Goal: Task Accomplishment & Management: Manage account settings

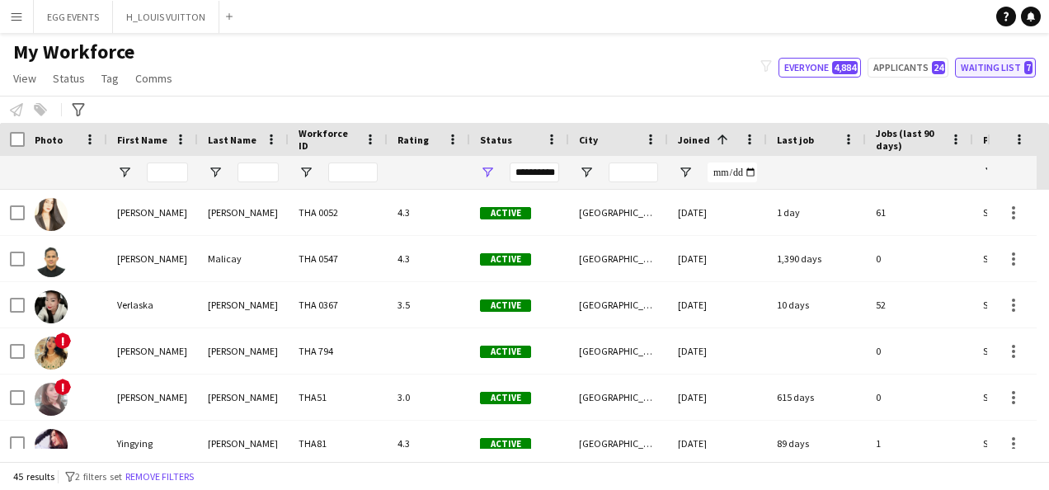
click at [847, 68] on button "Waiting list 7" at bounding box center [995, 68] width 81 height 20
type input "**********"
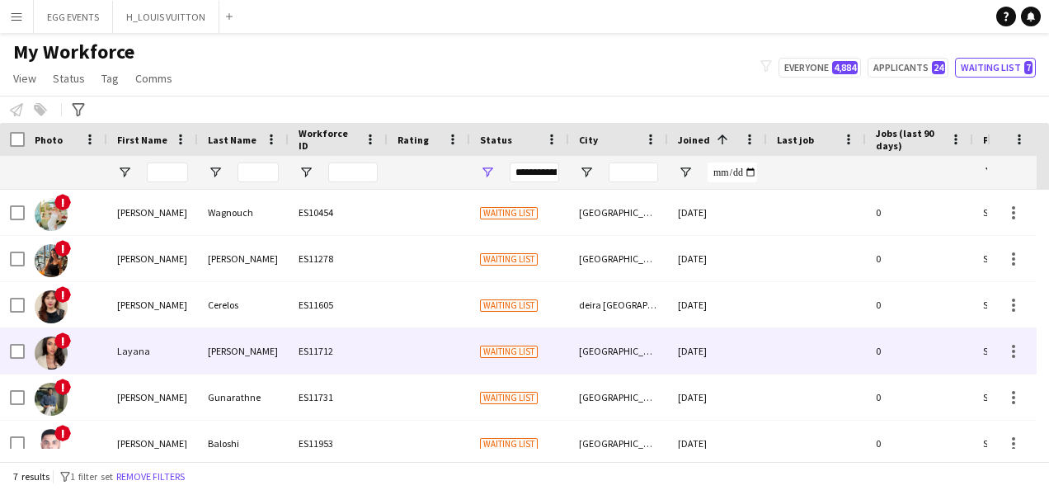
scroll to position [64, 0]
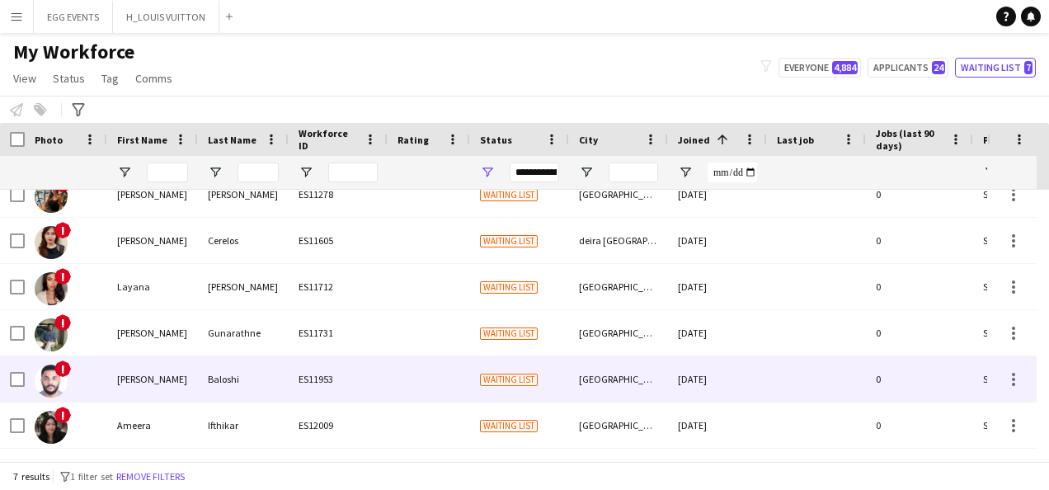
click at [667, 369] on div "[GEOGRAPHIC_DATA]" at bounding box center [618, 378] width 99 height 45
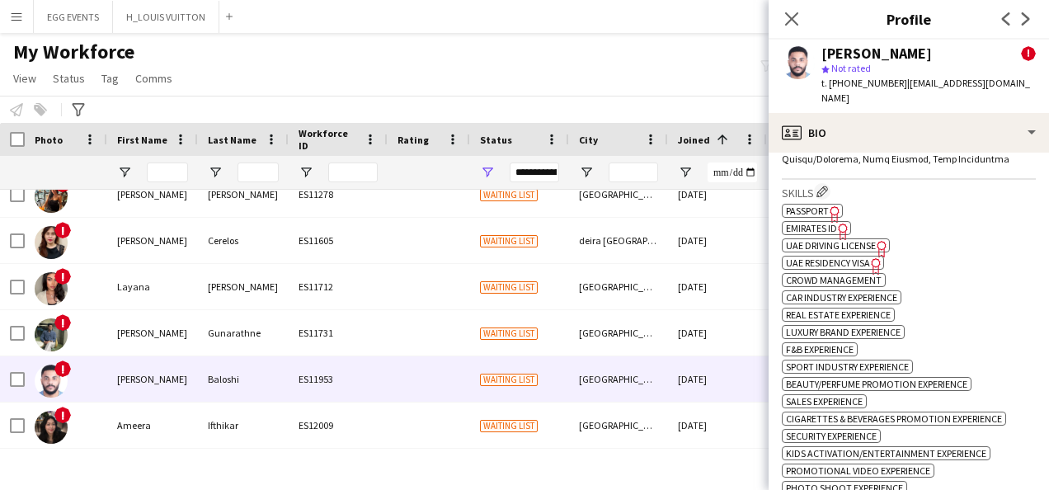
scroll to position [1066, 0]
click at [827, 223] on span "Emirates ID" at bounding box center [811, 229] width 51 height 12
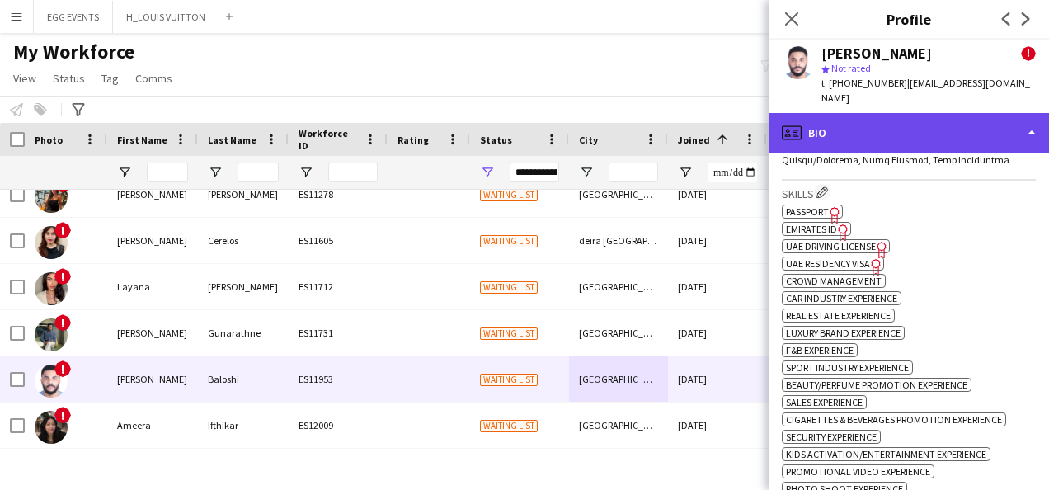
click at [847, 136] on div "profile Bio" at bounding box center [909, 133] width 280 height 40
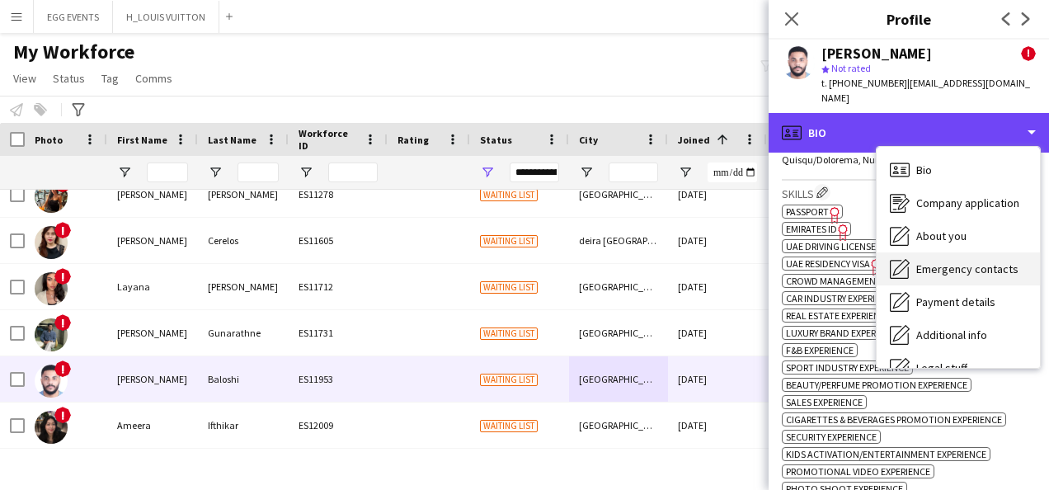
scroll to position [89, 0]
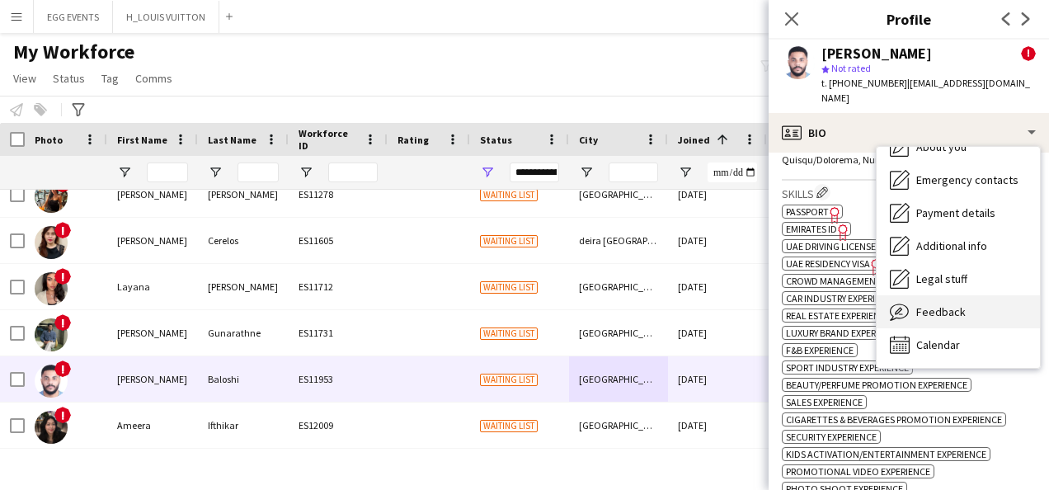
click at [847, 295] on div "Feedback Feedback" at bounding box center [958, 311] width 163 height 33
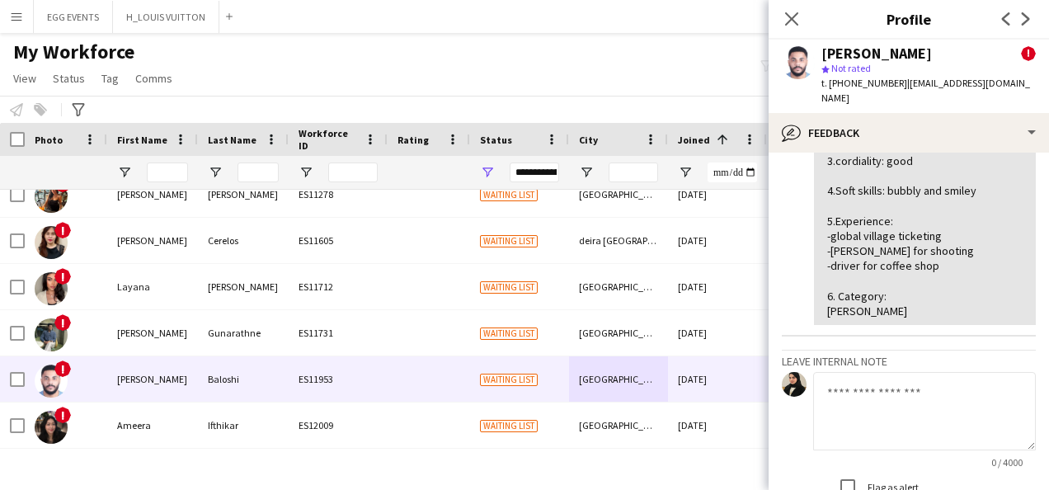
scroll to position [0, 0]
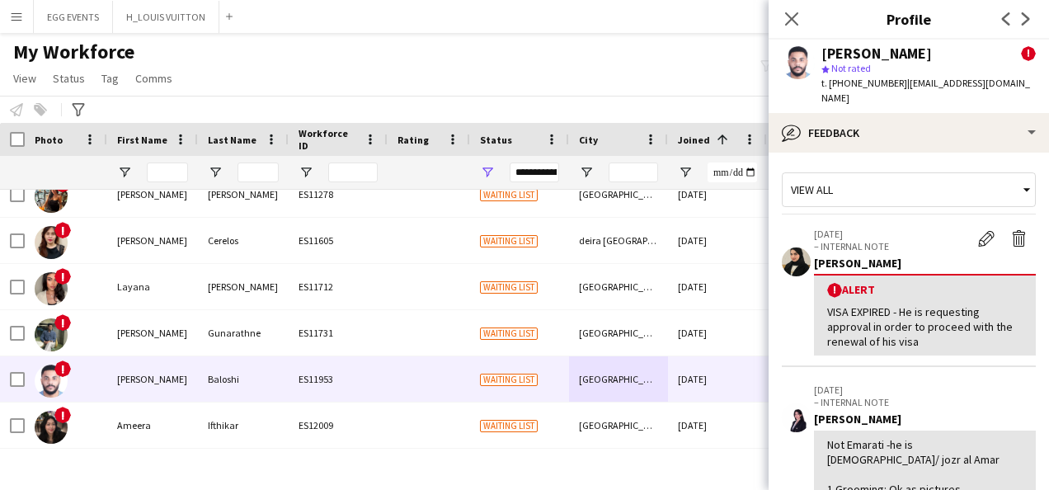
drag, startPoint x: 820, startPoint y: 54, endPoint x: 919, endPoint y: 45, distance: 99.3
click at [847, 45] on div "[PERSON_NAME] ! star Not rated t. [PHONE_NUMBER] | [EMAIL_ADDRESS][DOMAIN_NAME]" at bounding box center [909, 76] width 280 height 73
copy div "[PERSON_NAME]"
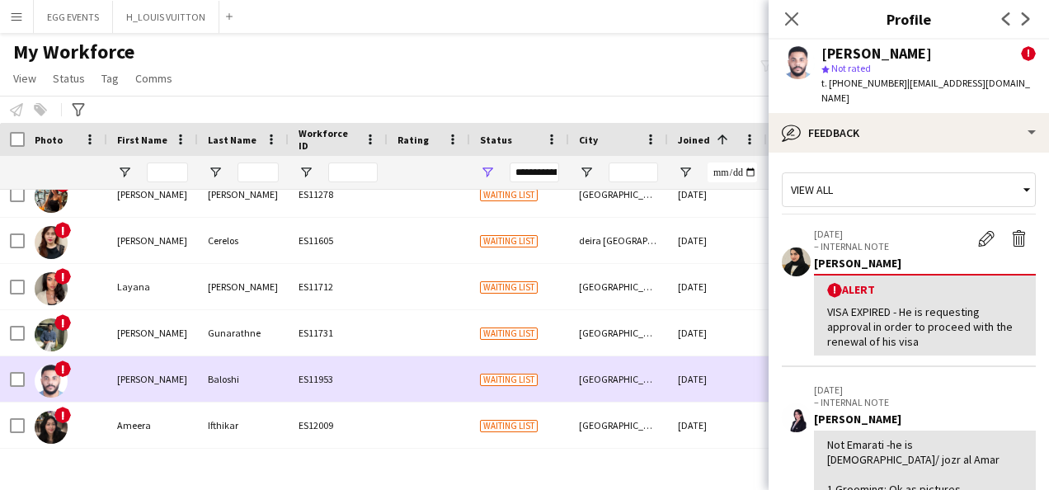
click at [7, 378] on div at bounding box center [12, 378] width 25 height 45
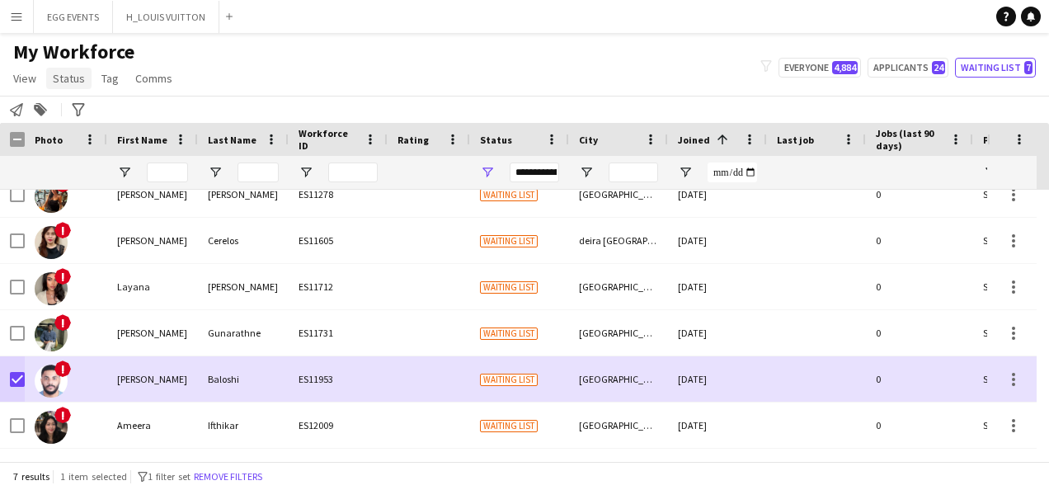
click at [68, 80] on span "Status" at bounding box center [69, 78] width 32 height 15
click at [84, 116] on link "Edit" at bounding box center [104, 114] width 115 height 35
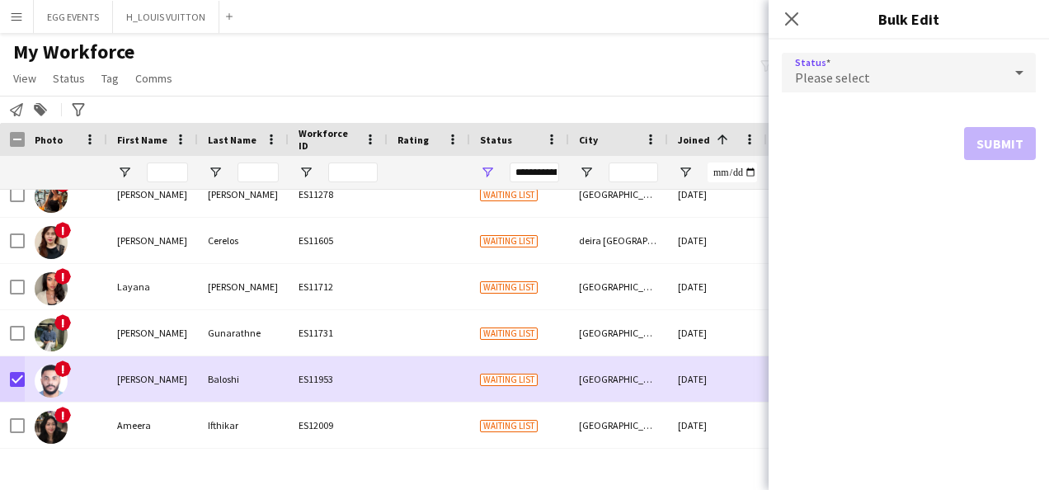
click at [847, 58] on div "Please select" at bounding box center [892, 73] width 221 height 40
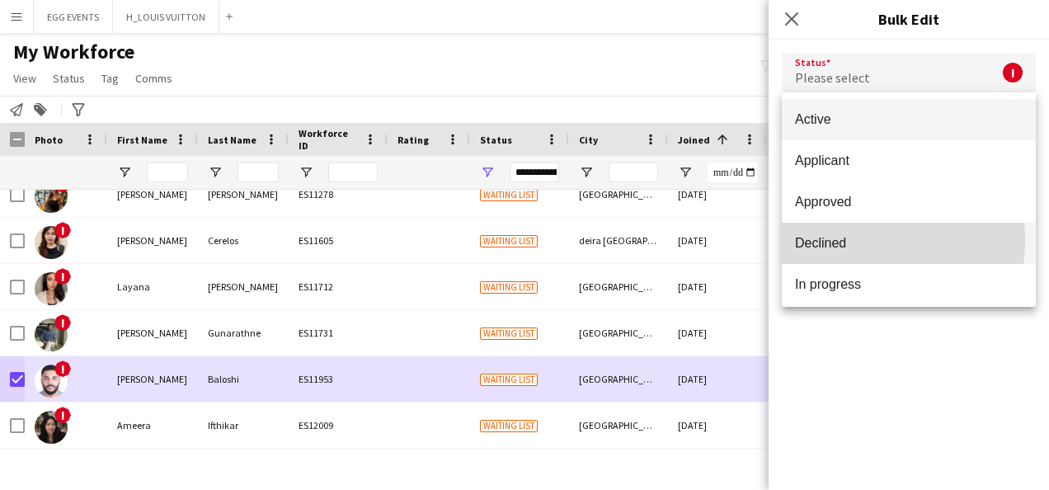
click at [840, 240] on span "Declined" at bounding box center [909, 243] width 228 height 16
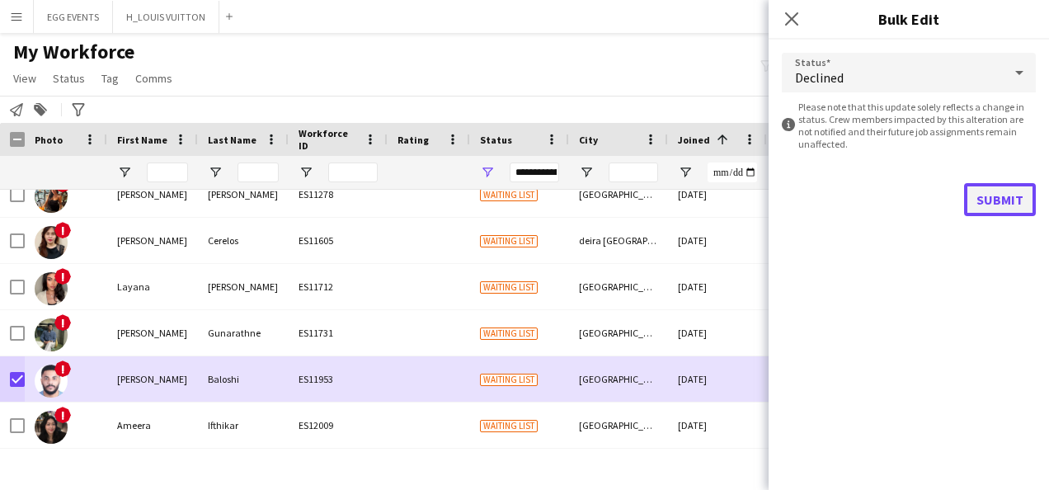
click at [847, 196] on button "Submit" at bounding box center [1000, 199] width 72 height 33
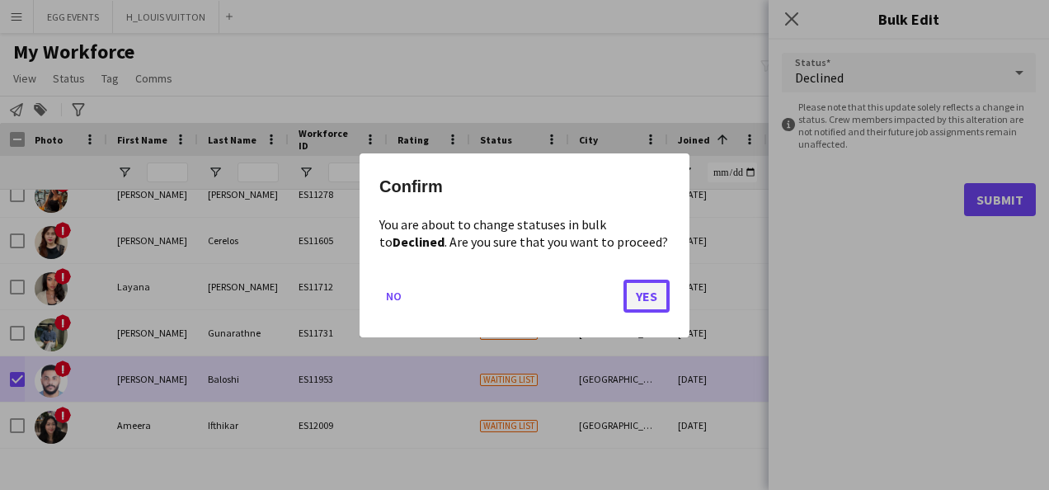
click at [657, 299] on button "Yes" at bounding box center [647, 295] width 46 height 33
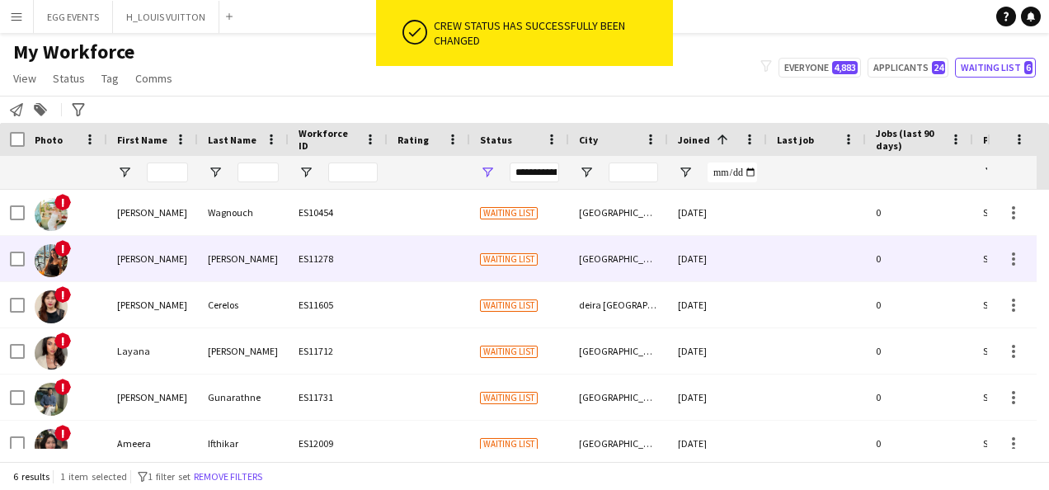
click at [169, 268] on div "[PERSON_NAME]" at bounding box center [152, 258] width 91 height 45
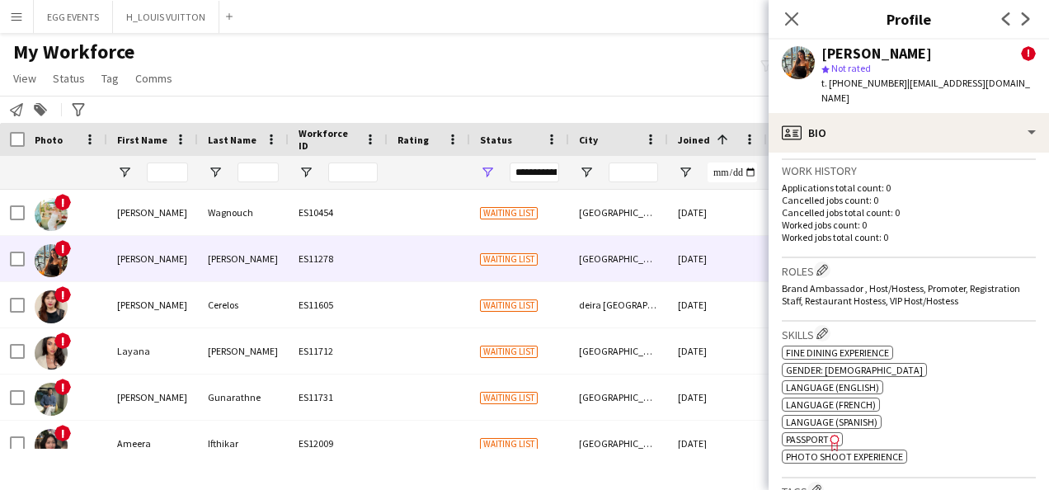
scroll to position [753, 0]
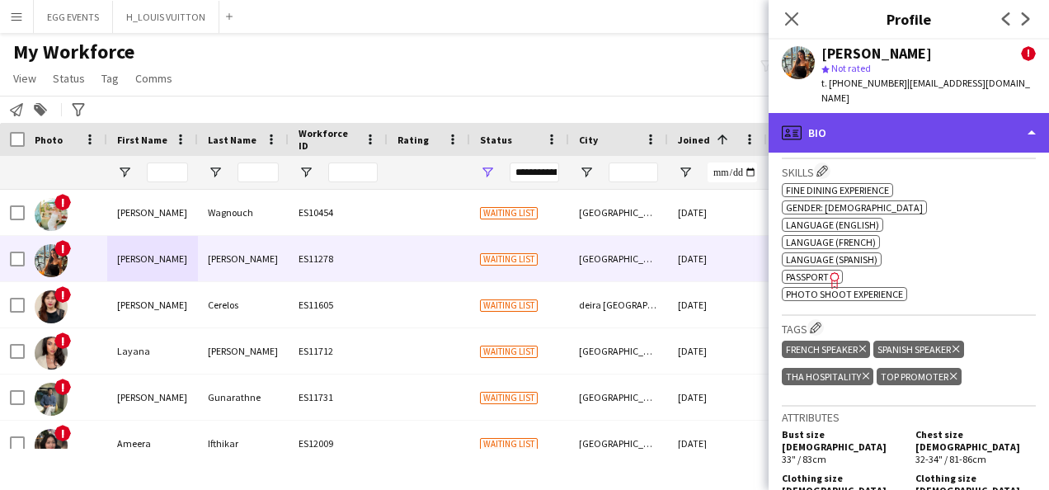
click at [847, 114] on div "profile Bio" at bounding box center [909, 133] width 280 height 40
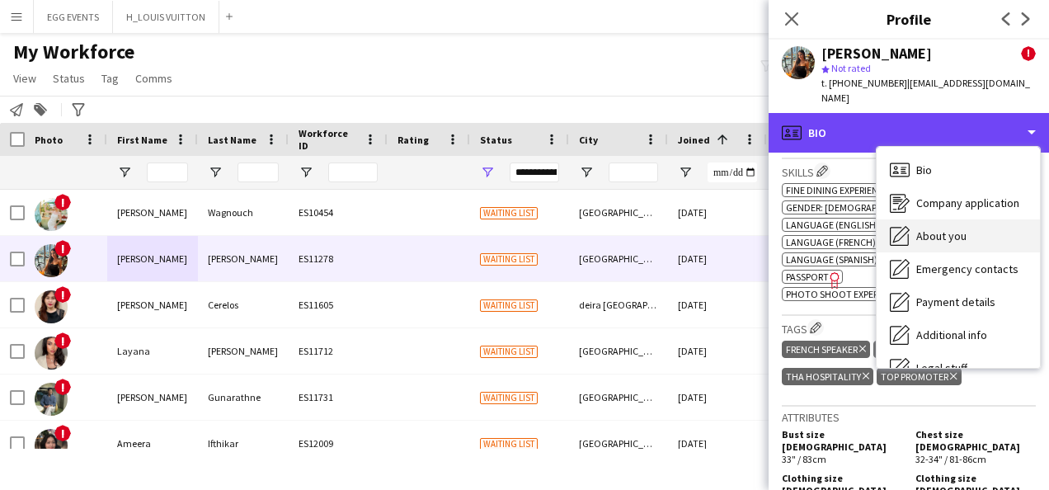
scroll to position [89, 0]
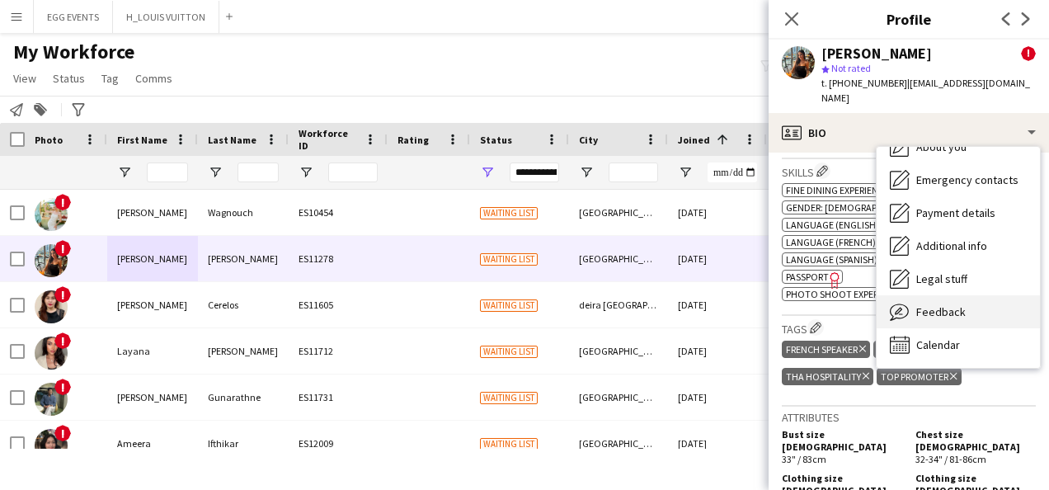
click at [847, 304] on span "Feedback" at bounding box center [940, 311] width 49 height 15
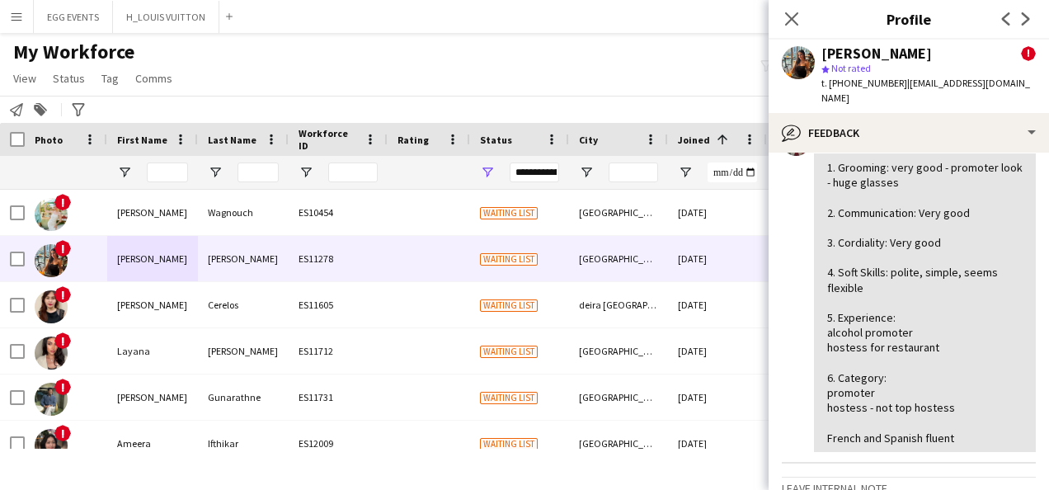
scroll to position [466, 0]
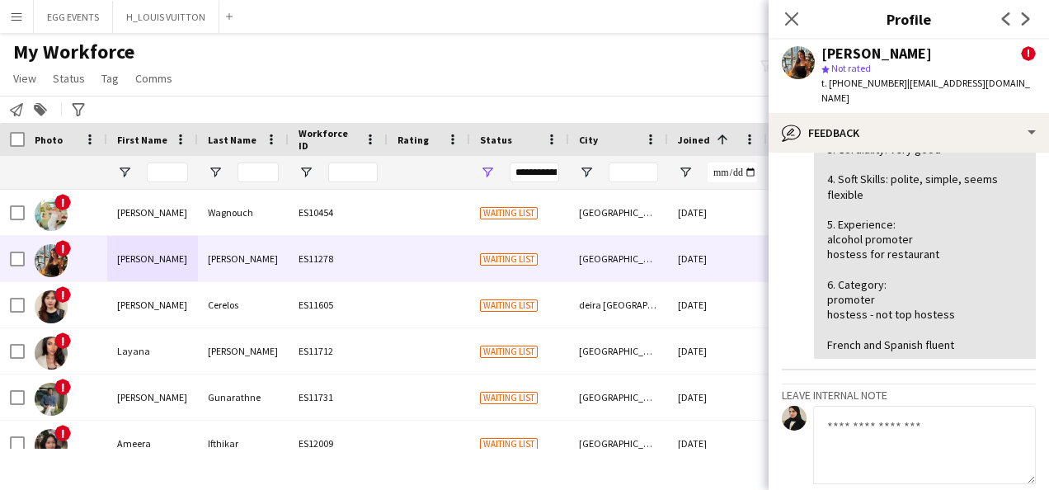
click at [847, 406] on textarea at bounding box center [924, 445] width 223 height 78
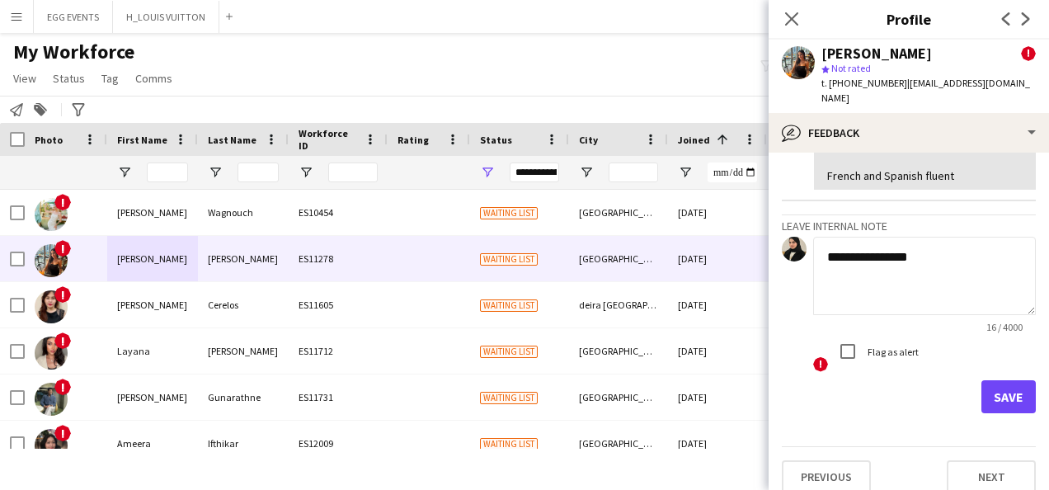
type textarea "**********"
click at [847, 380] on button "Save" at bounding box center [1009, 396] width 54 height 33
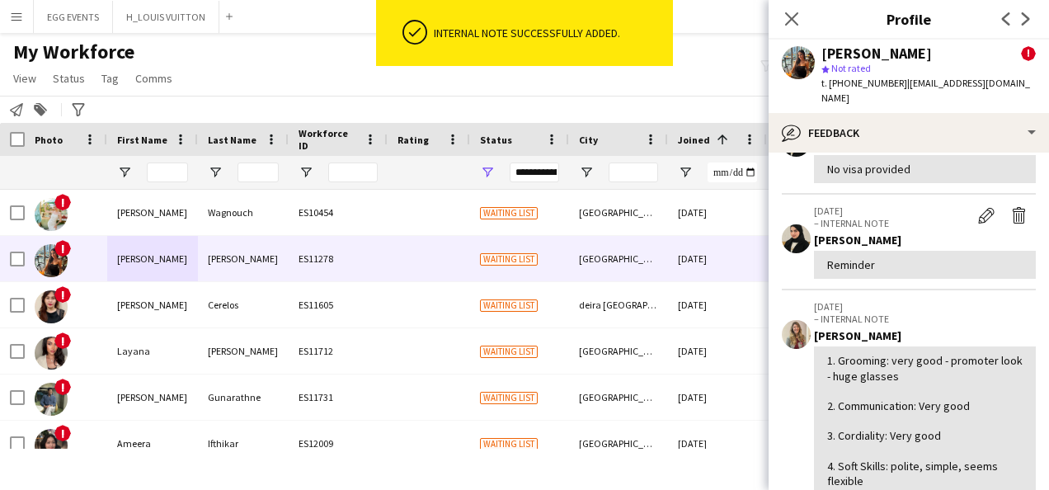
scroll to position [0, 0]
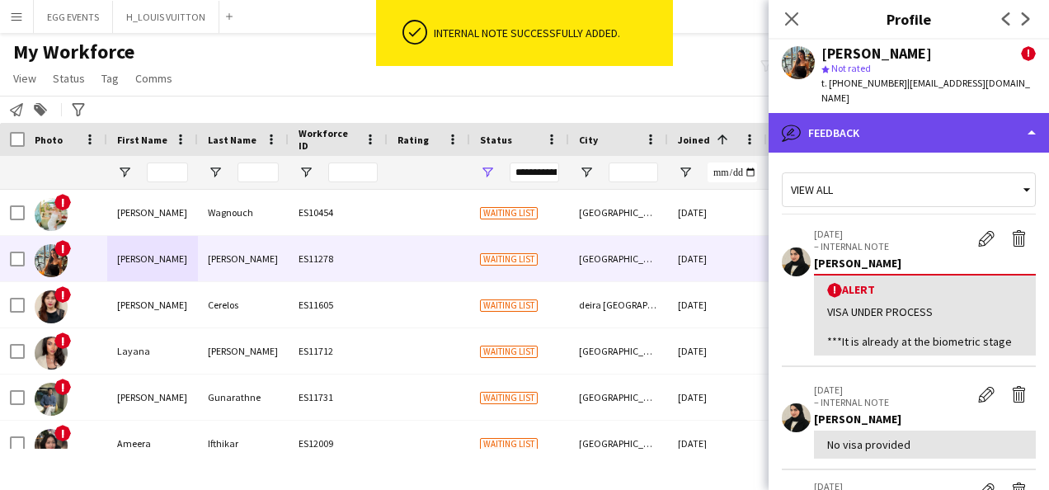
click at [847, 113] on div "bubble-pencil Feedback" at bounding box center [909, 133] width 280 height 40
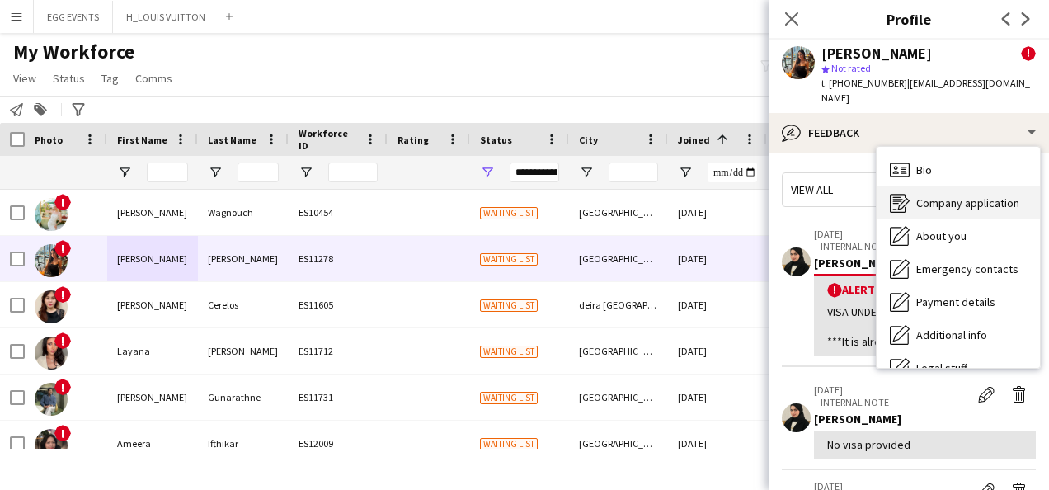
click at [847, 196] on span "Company application" at bounding box center [967, 203] width 103 height 15
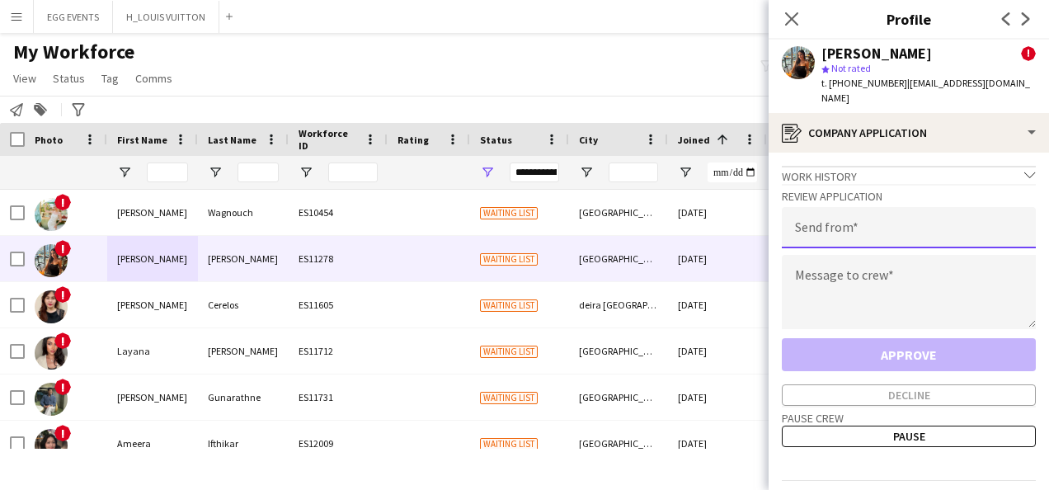
click at [825, 226] on input "email" at bounding box center [909, 227] width 254 height 41
type input "**********"
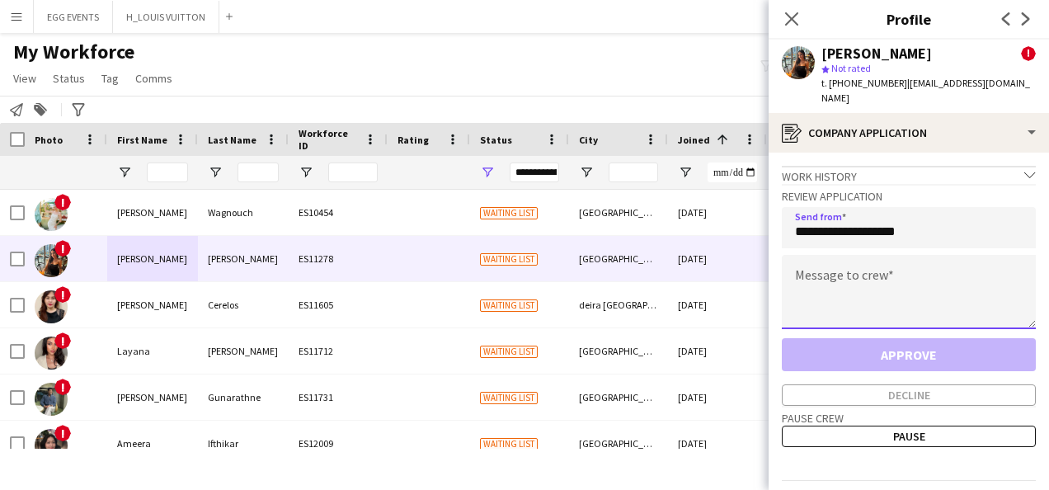
click at [824, 280] on textarea at bounding box center [909, 292] width 254 height 74
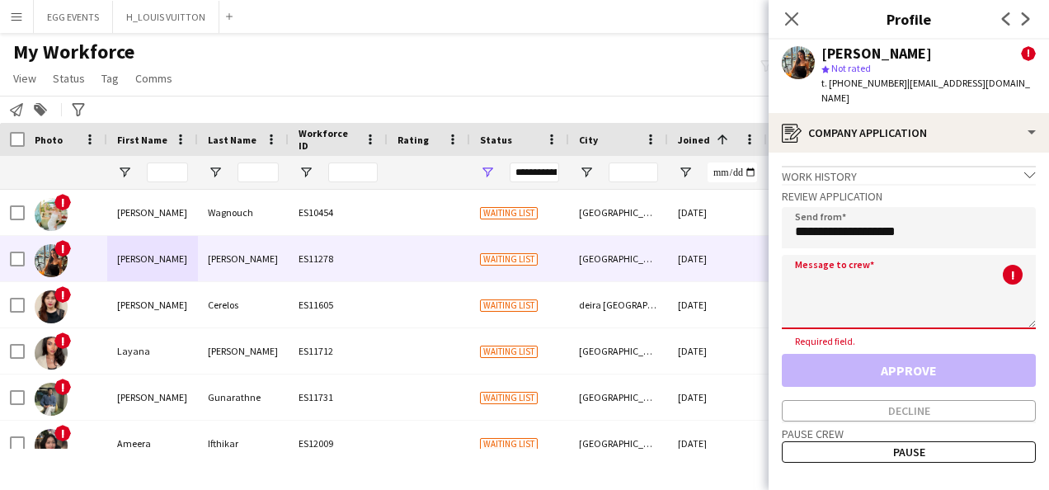
paste textarea "**********"
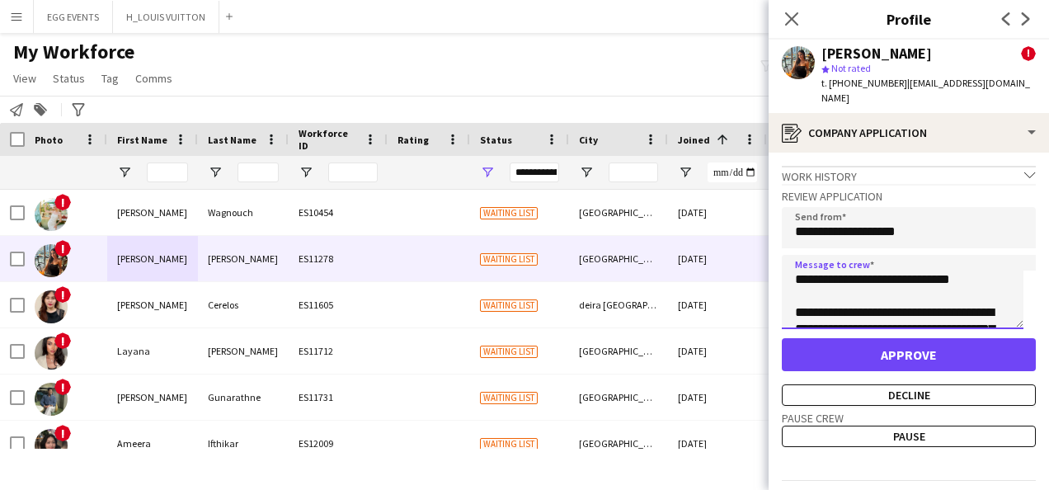
type textarea "**********"
drag, startPoint x: 926, startPoint y: 49, endPoint x: 822, endPoint y: 48, distance: 104.0
click at [822, 48] on div "[PERSON_NAME] !" at bounding box center [929, 53] width 214 height 15
copy div "[PERSON_NAME]"
click at [847, 406] on div "Pause crew Pause" at bounding box center [909, 426] width 254 height 41
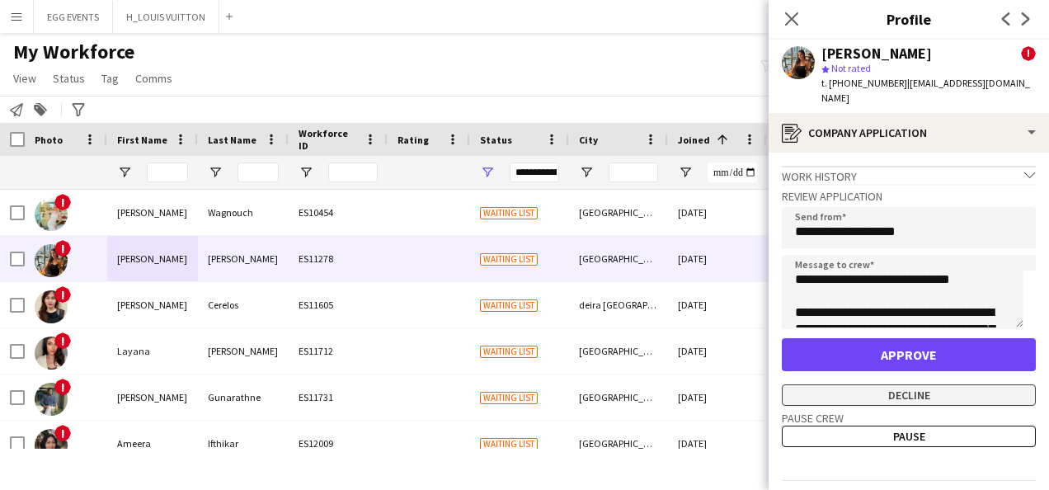
click at [847, 384] on button "Decline" at bounding box center [909, 394] width 254 height 21
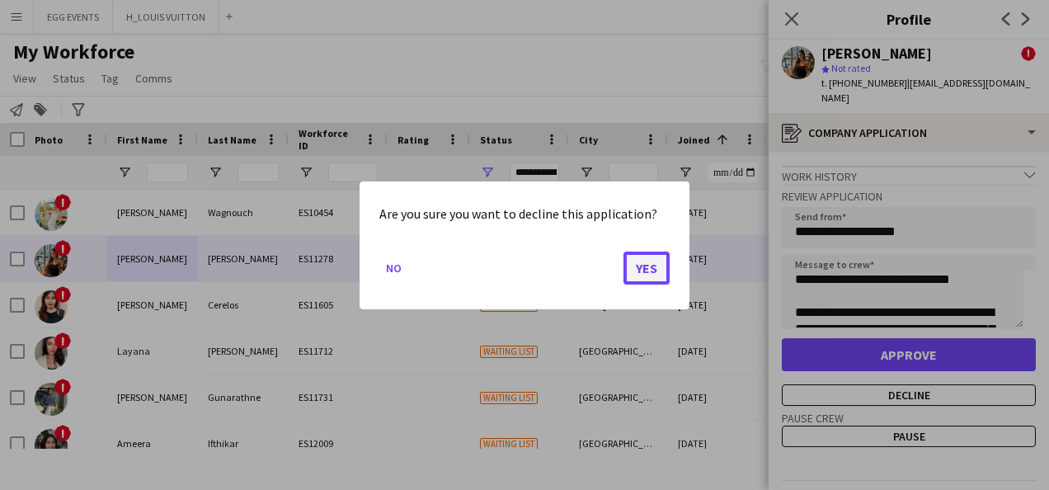
click at [643, 264] on button "Yes" at bounding box center [647, 267] width 46 height 33
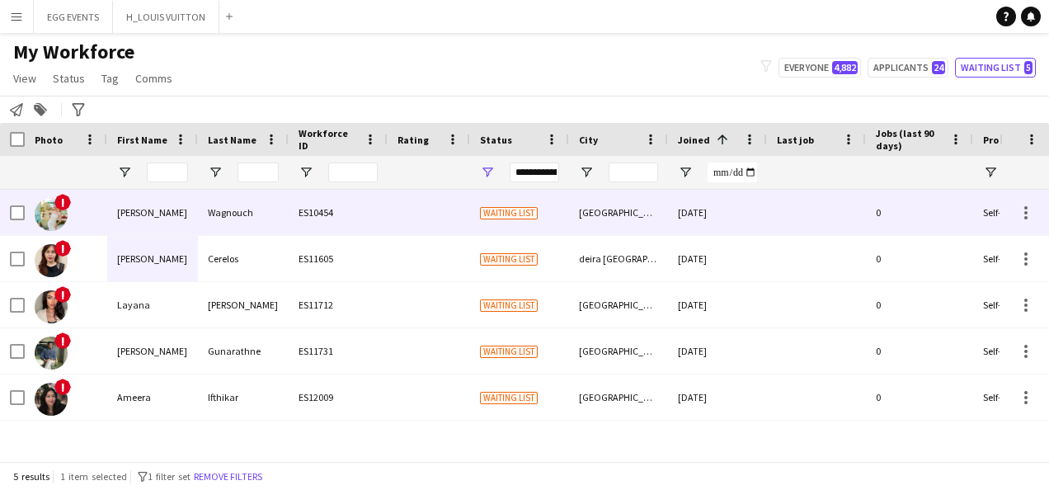
click at [756, 218] on div "[DATE]" at bounding box center [717, 212] width 99 height 45
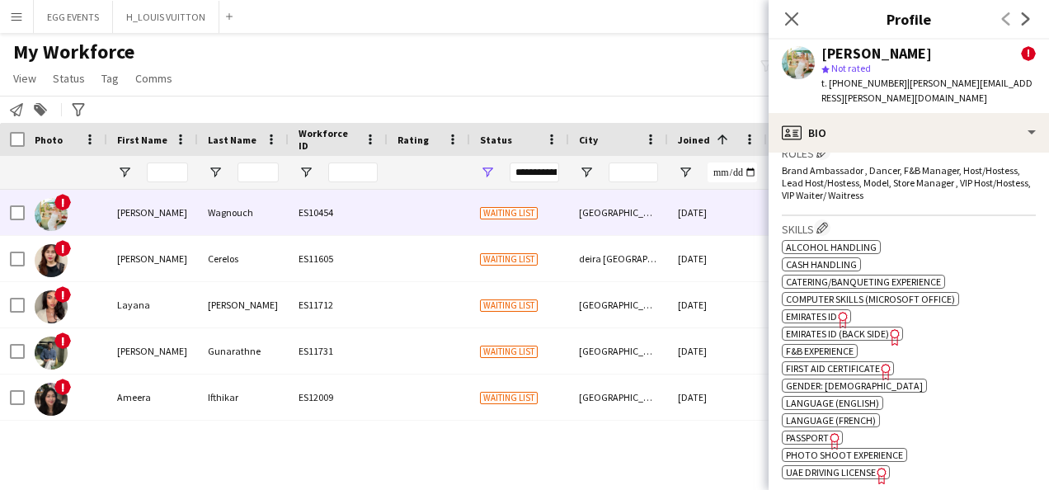
scroll to position [693, 0]
click at [831, 311] on span "Emirates ID" at bounding box center [811, 317] width 51 height 12
click at [847, 328] on span "Emirates ID (back side)" at bounding box center [837, 334] width 103 height 12
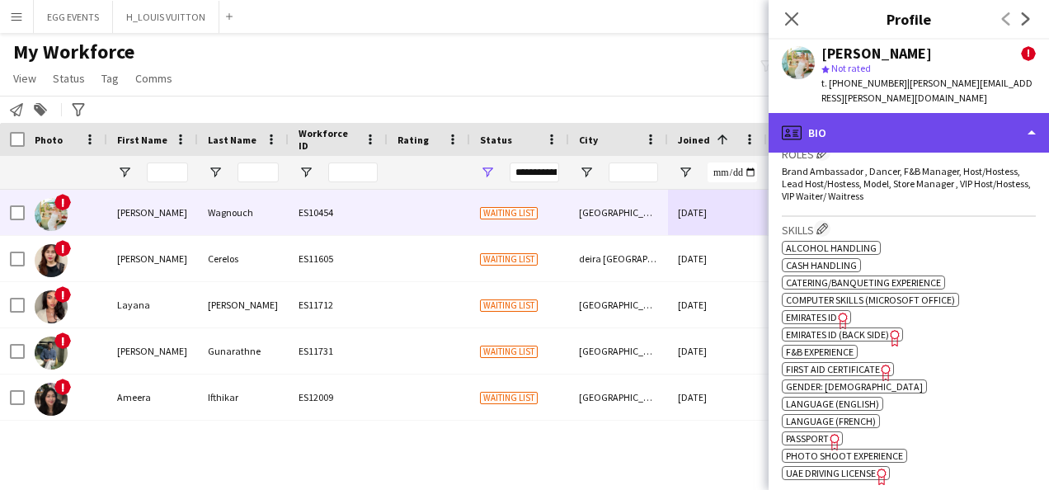
click at [847, 135] on div "profile Bio" at bounding box center [909, 133] width 280 height 40
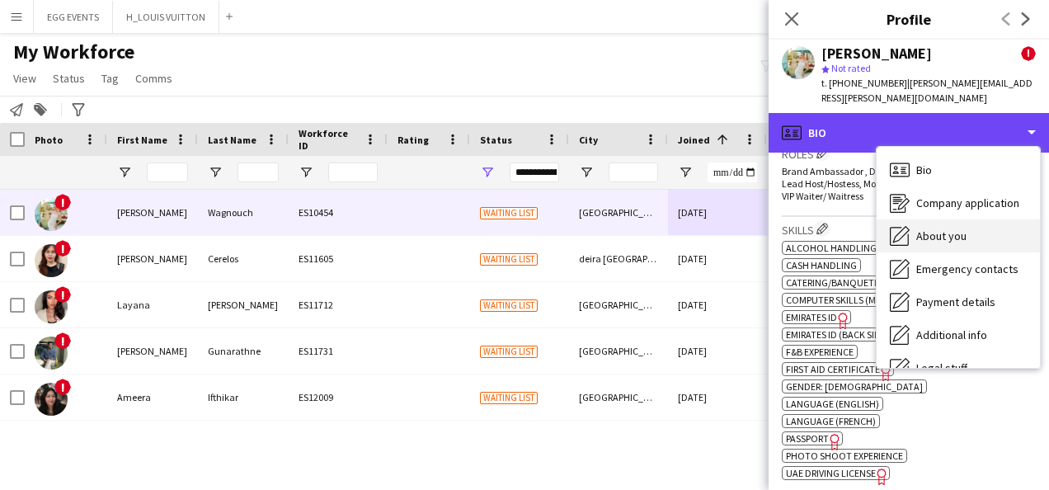
scroll to position [89, 0]
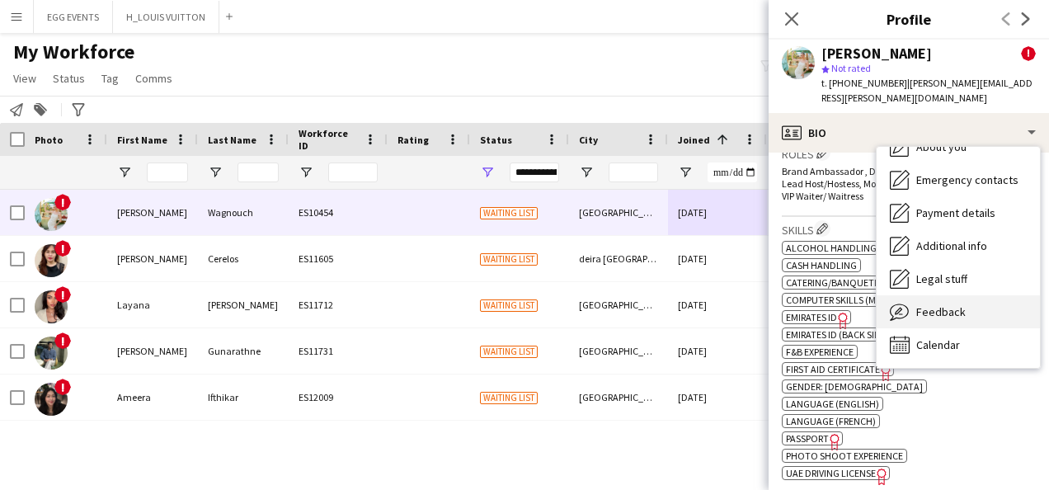
click at [847, 304] on span "Feedback" at bounding box center [940, 311] width 49 height 15
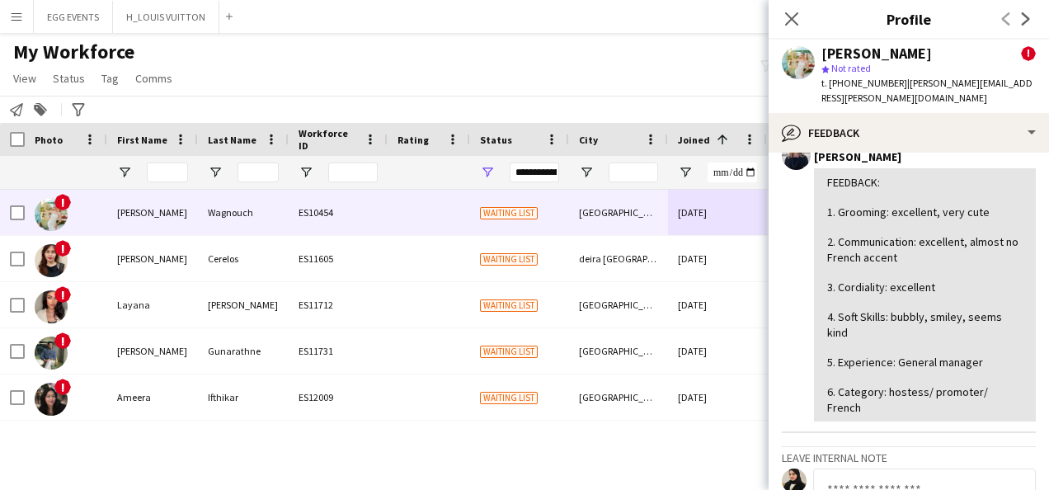
scroll to position [559, 0]
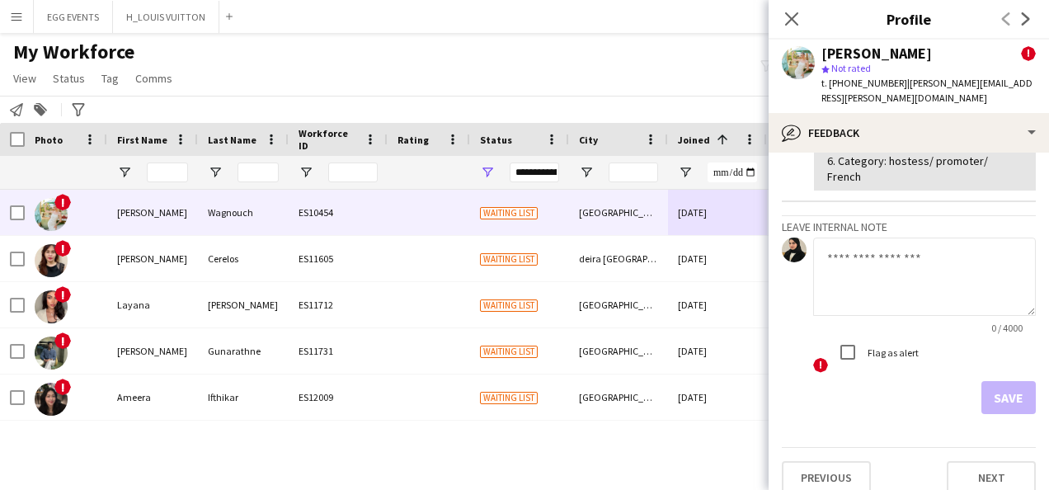
click at [847, 289] on textarea at bounding box center [924, 277] width 223 height 78
type textarea "**********"
click at [847, 384] on button "Save" at bounding box center [1009, 397] width 54 height 33
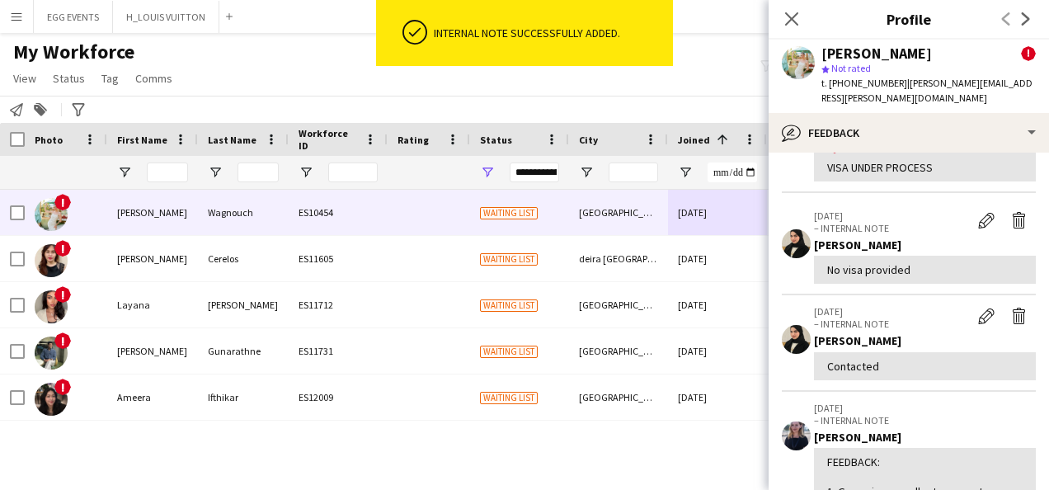
scroll to position [0, 0]
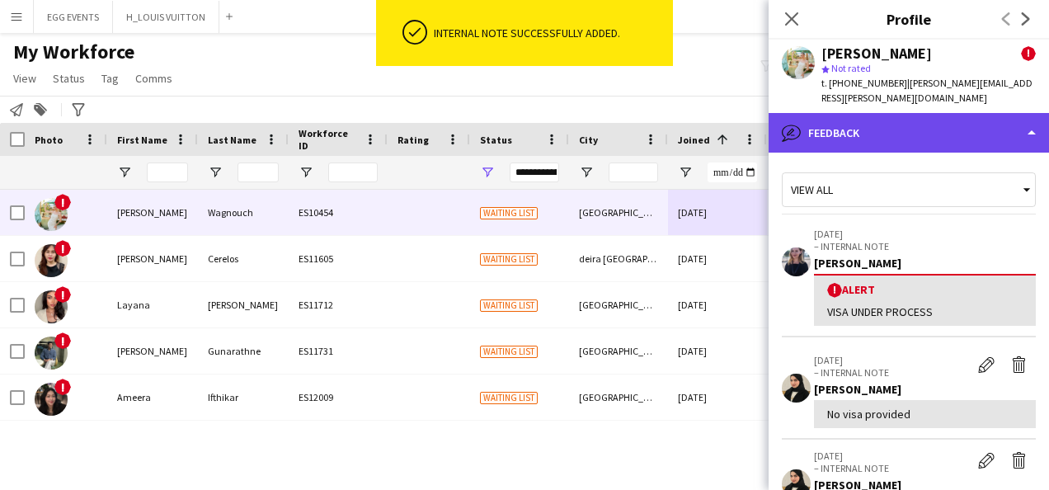
click at [847, 122] on div "bubble-pencil Feedback" at bounding box center [909, 133] width 280 height 40
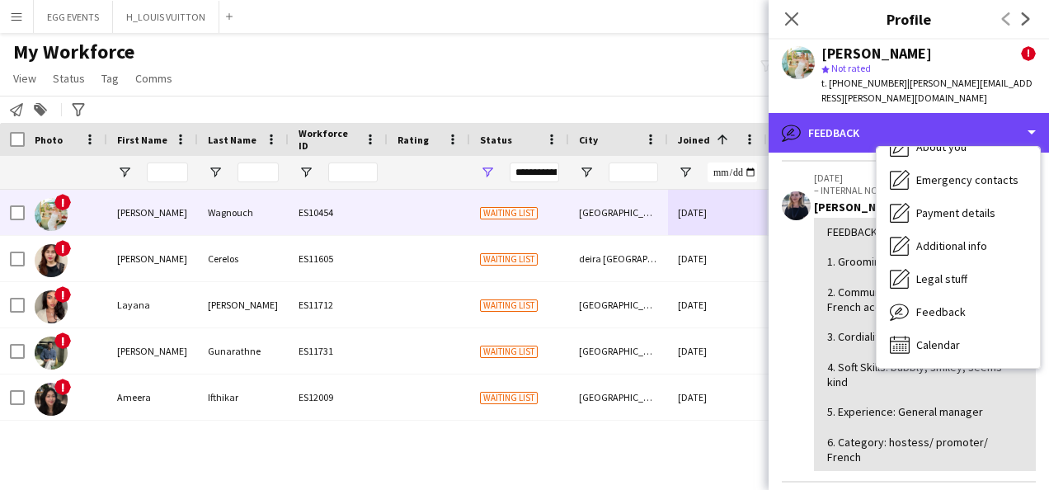
scroll to position [375, 0]
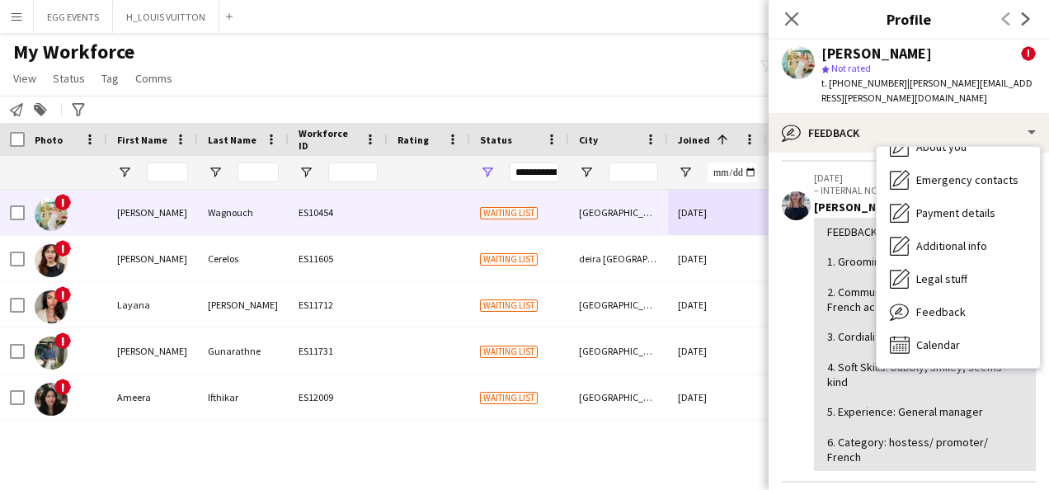
click at [823, 294] on div "FEEDBACK: 1. Grooming: excellent, very cute 2. Communication: excellent, almost…" at bounding box center [925, 344] width 222 height 253
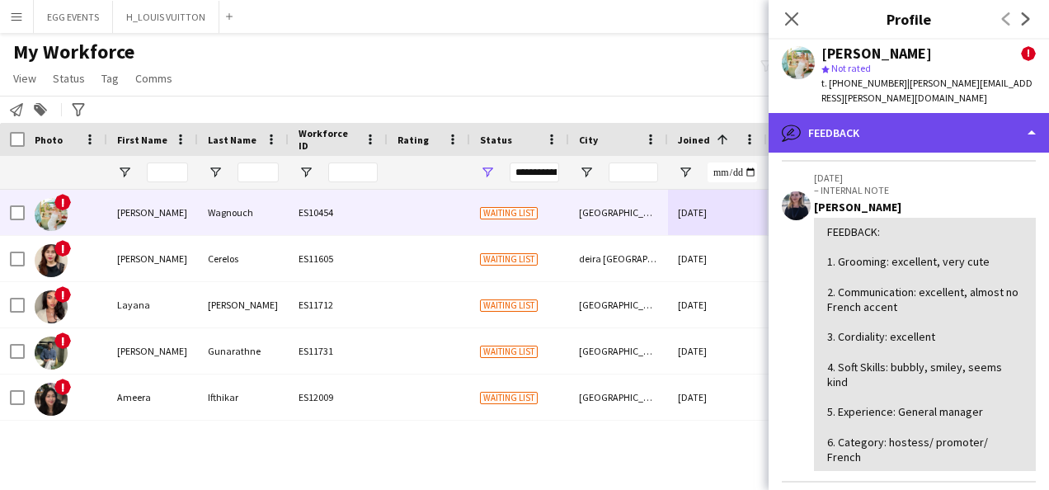
click at [847, 114] on div "bubble-pencil Feedback" at bounding box center [909, 133] width 280 height 40
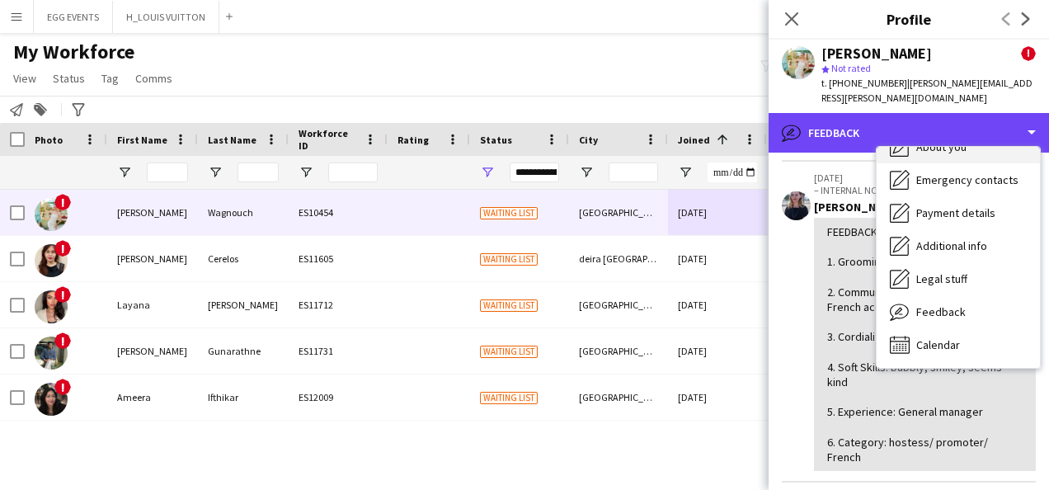
scroll to position [0, 0]
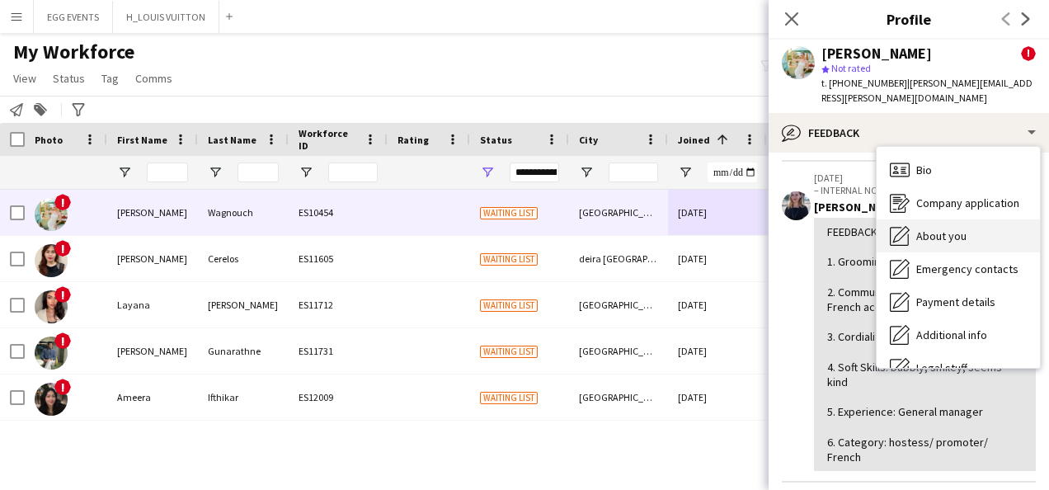
click at [847, 219] on div "About you About you" at bounding box center [958, 235] width 163 height 33
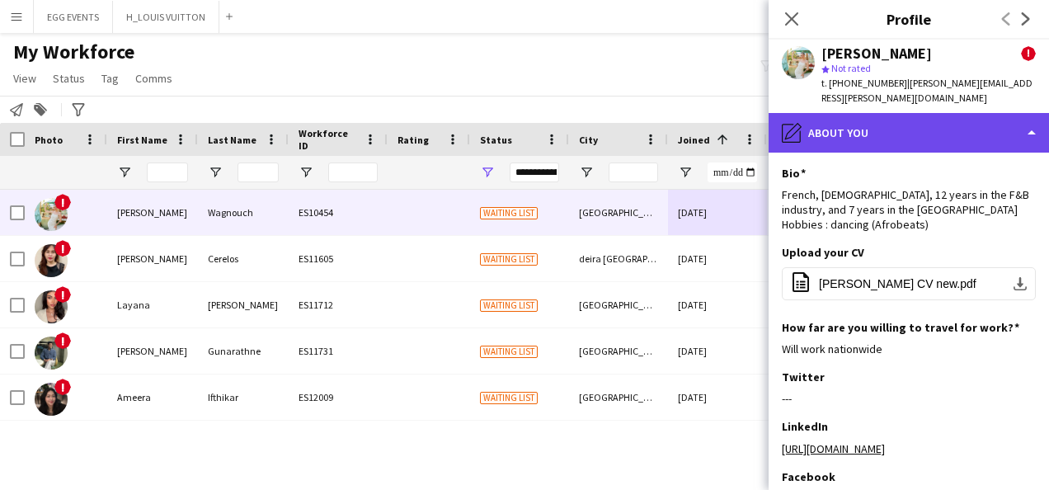
click at [847, 130] on div "pencil4 About you" at bounding box center [909, 133] width 280 height 40
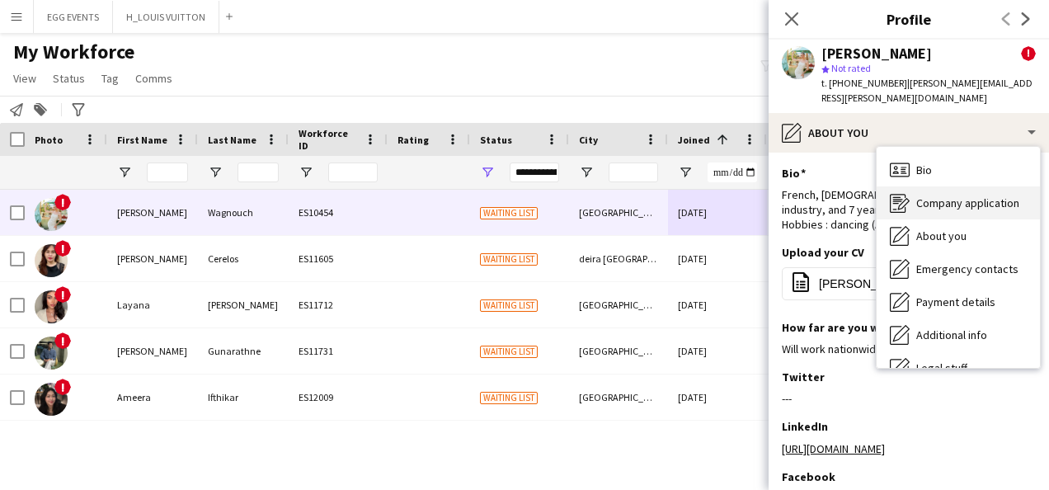
click at [847, 196] on span "Company application" at bounding box center [967, 203] width 103 height 15
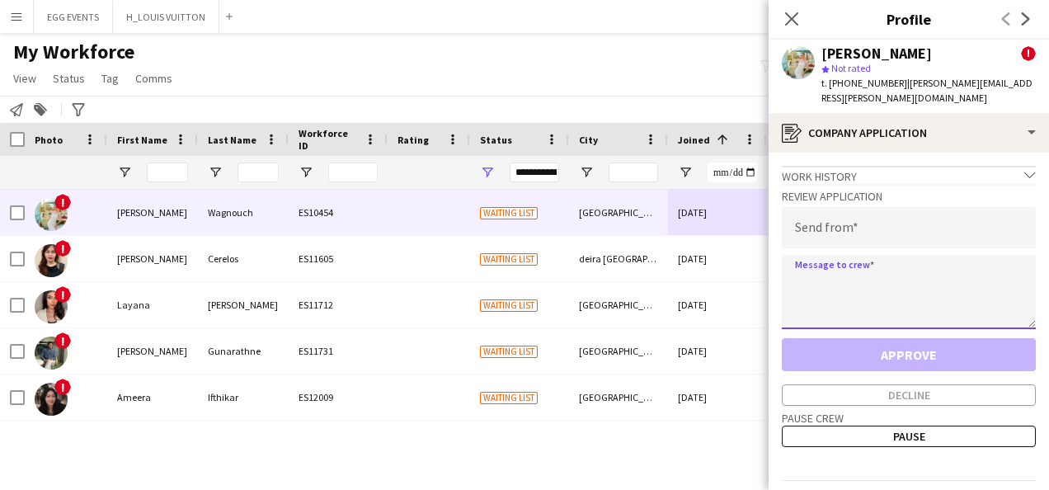
click at [847, 272] on textarea at bounding box center [909, 292] width 254 height 74
paste textarea "**********"
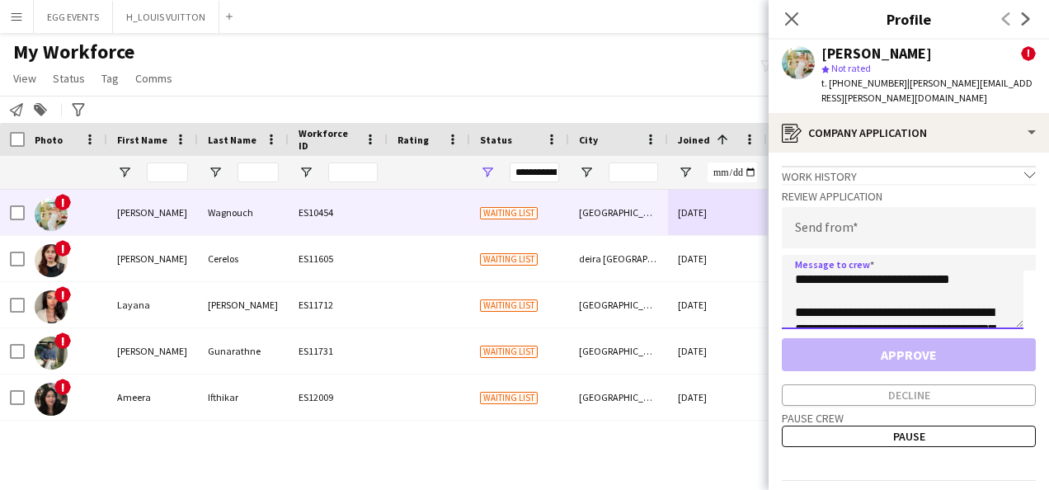
type textarea "**********"
click at [846, 214] on input "email" at bounding box center [909, 227] width 254 height 41
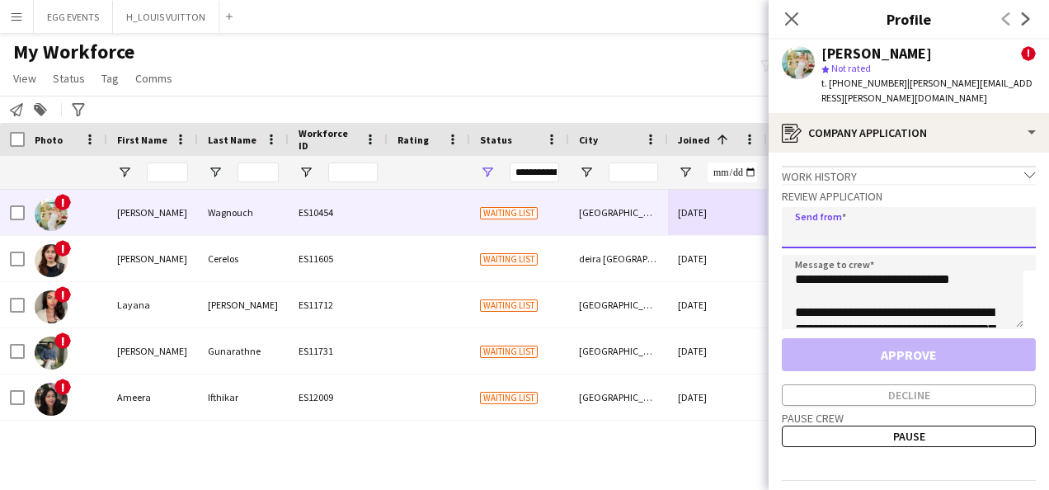
type input "**********"
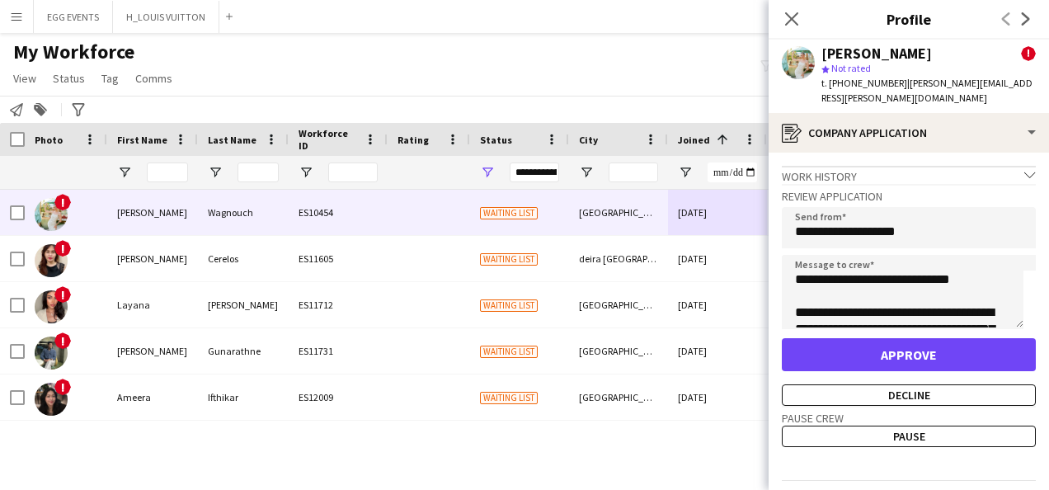
drag, startPoint x: 939, startPoint y: 49, endPoint x: 818, endPoint y: 53, distance: 120.5
click at [818, 53] on div "[PERSON_NAME] ! star Not rated t. [PHONE_NUMBER] | [PERSON_NAME][EMAIL_ADDRESS]…" at bounding box center [909, 76] width 280 height 73
copy div "[PERSON_NAME]"
click at [799, 384] on button "Decline" at bounding box center [909, 394] width 254 height 21
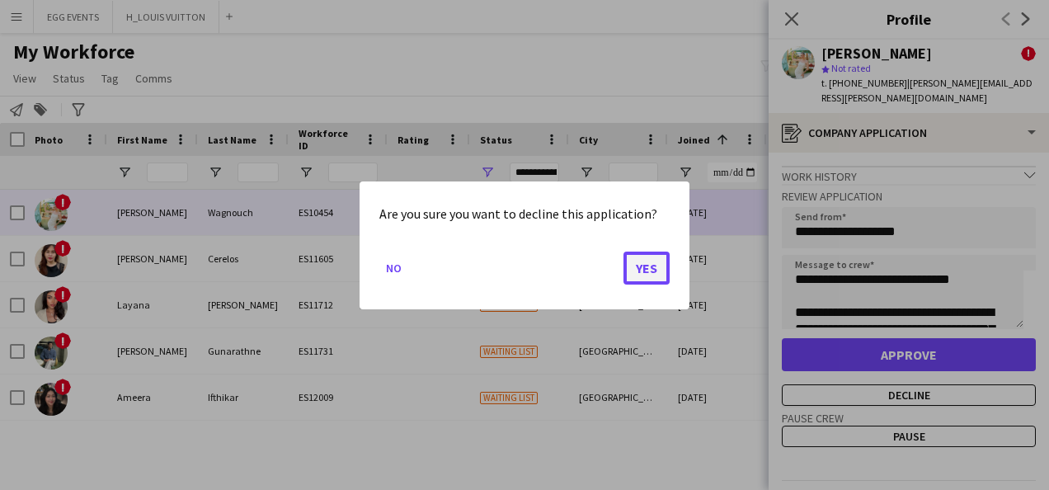
click at [632, 261] on button "Yes" at bounding box center [647, 267] width 46 height 33
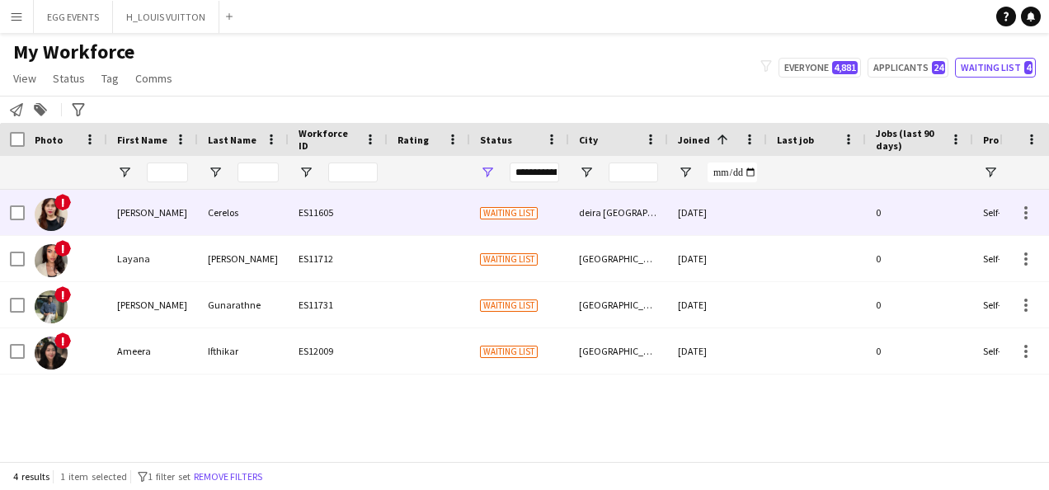
click at [766, 211] on div "[DATE]" at bounding box center [717, 212] width 99 height 45
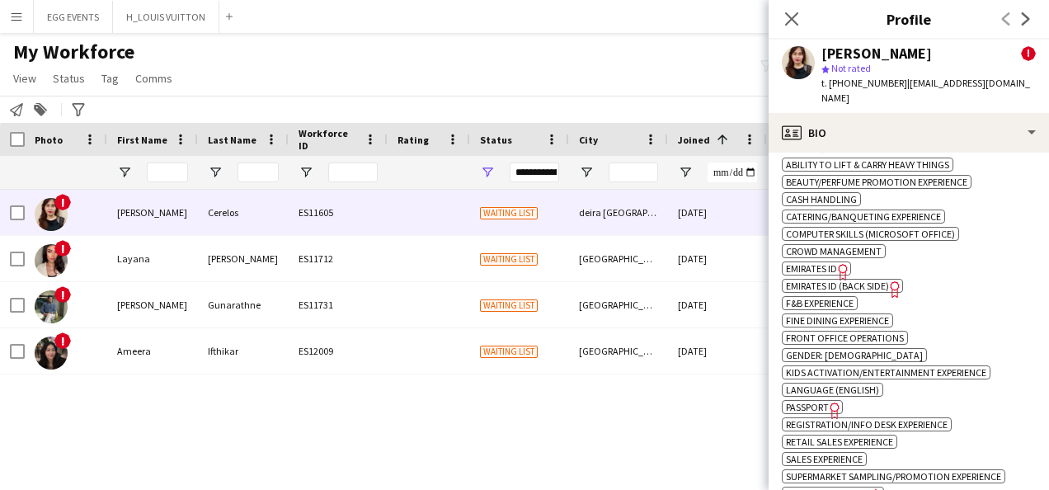
scroll to position [785, 0]
click at [825, 270] on span "Emirates ID" at bounding box center [811, 269] width 51 height 12
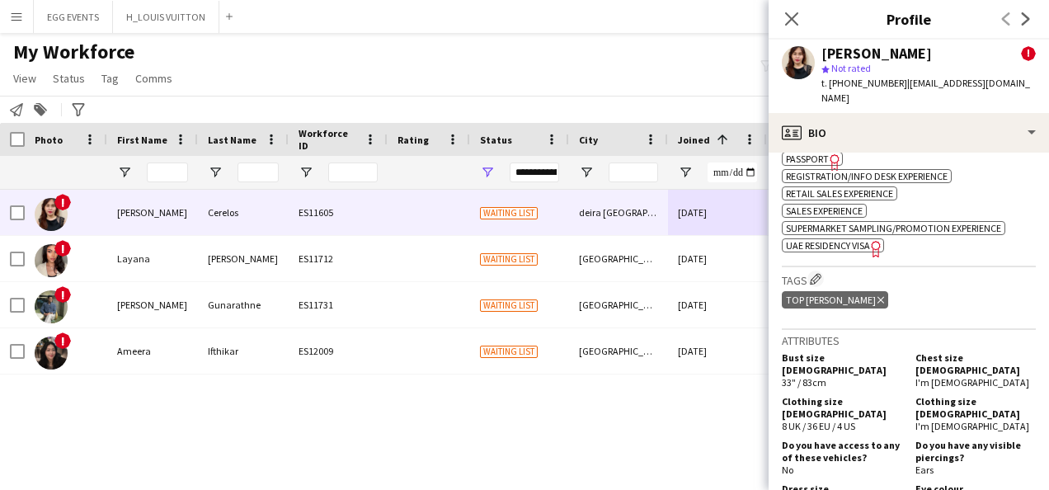
click at [847, 246] on icon "Freelancer has uploaded a photo validation of skill. Click to see" at bounding box center [876, 248] width 17 height 17
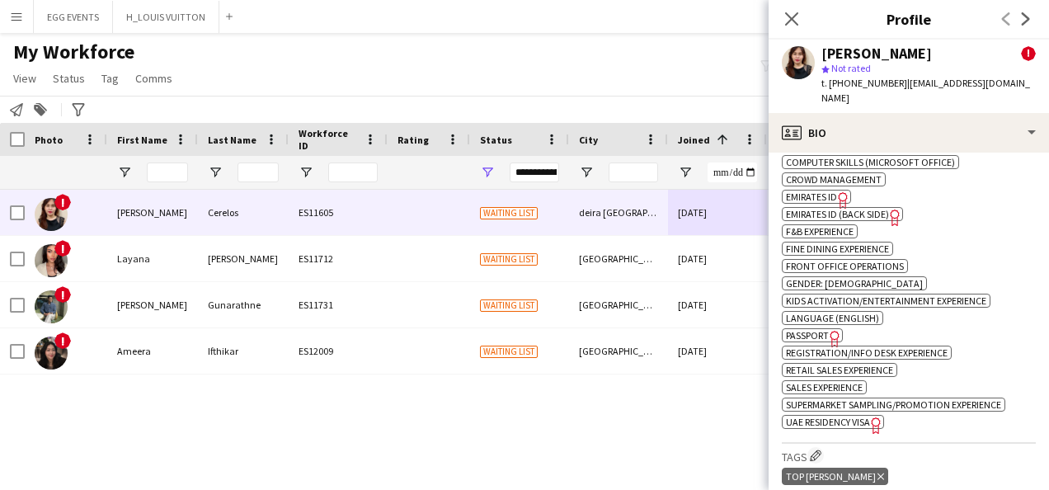
click at [847, 214] on span "Emirates ID (back side)" at bounding box center [837, 214] width 103 height 12
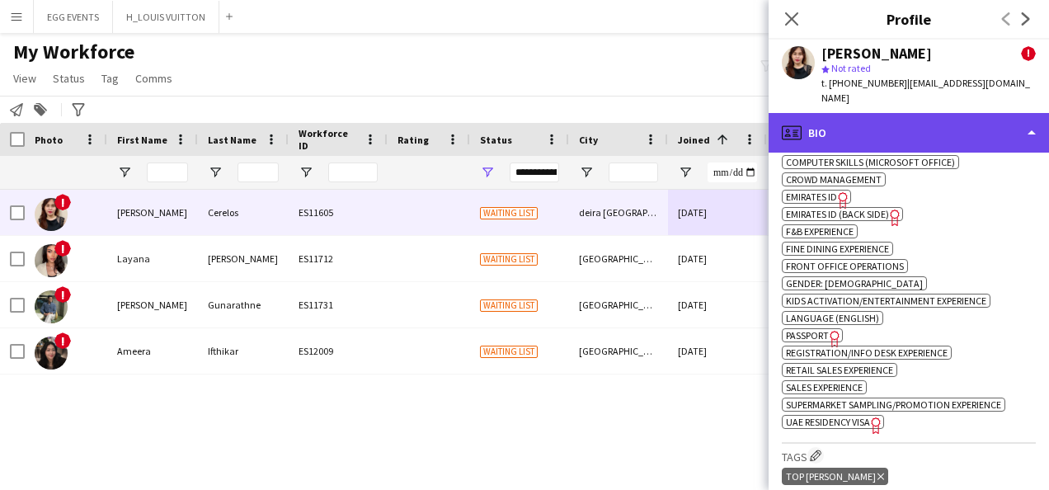
click at [847, 122] on div "profile Bio" at bounding box center [909, 133] width 280 height 40
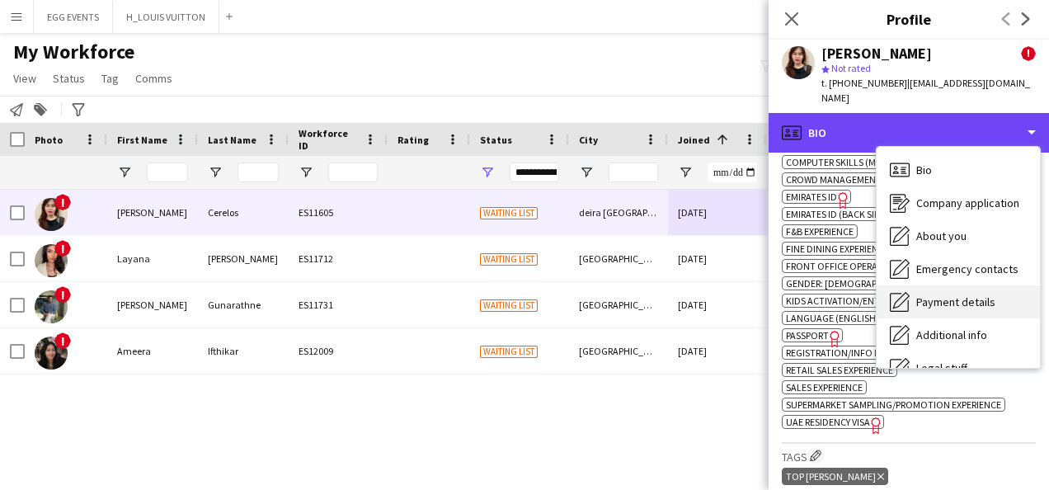
scroll to position [89, 0]
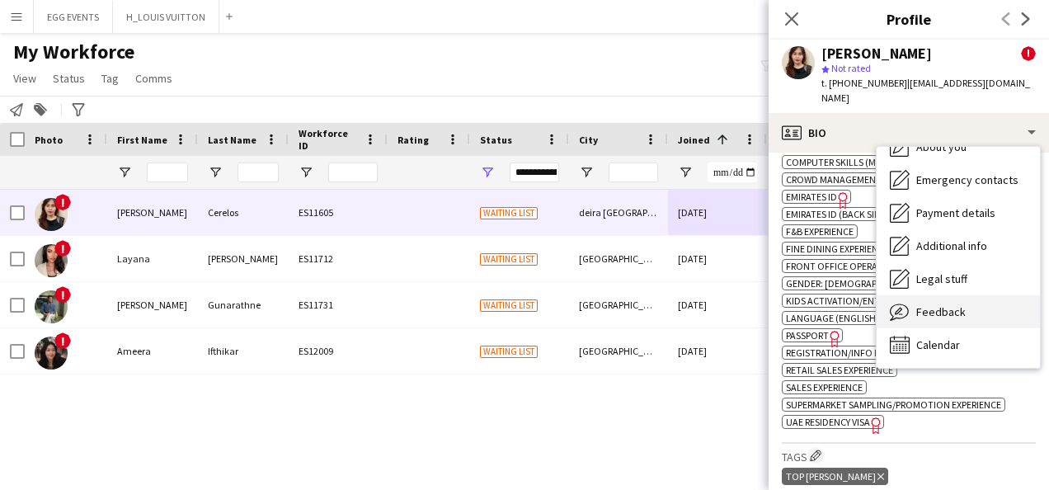
click at [847, 304] on span "Feedback" at bounding box center [940, 311] width 49 height 15
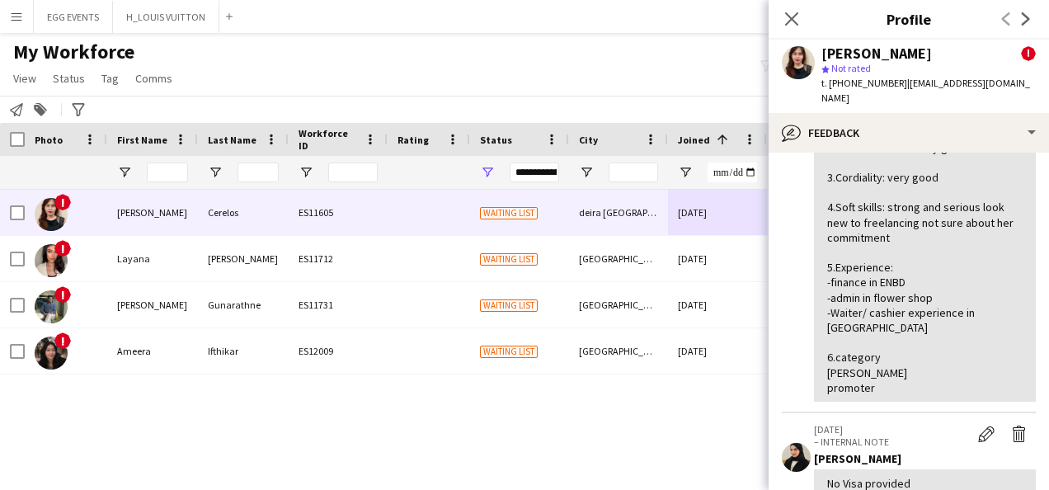
scroll to position [371, 0]
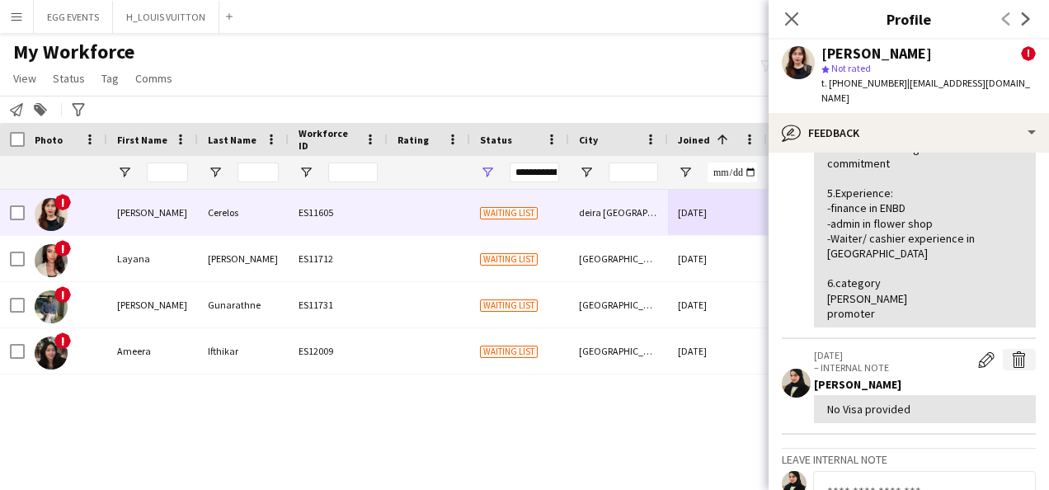
click at [847, 349] on button "Delete internal note" at bounding box center [1019, 359] width 33 height 21
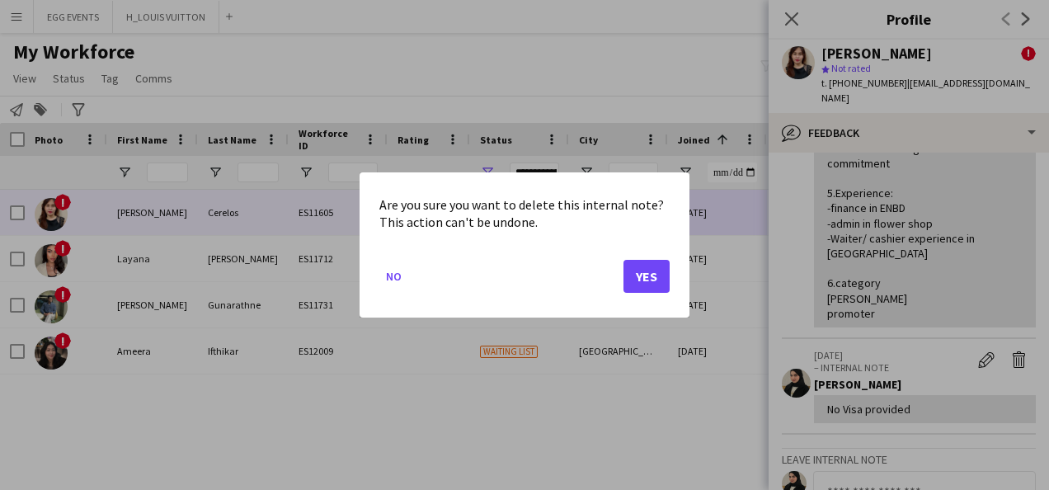
click at [622, 287] on mat-dialog-actions "No Yes" at bounding box center [524, 282] width 290 height 70
click at [656, 274] on button "Yes" at bounding box center [647, 276] width 46 height 33
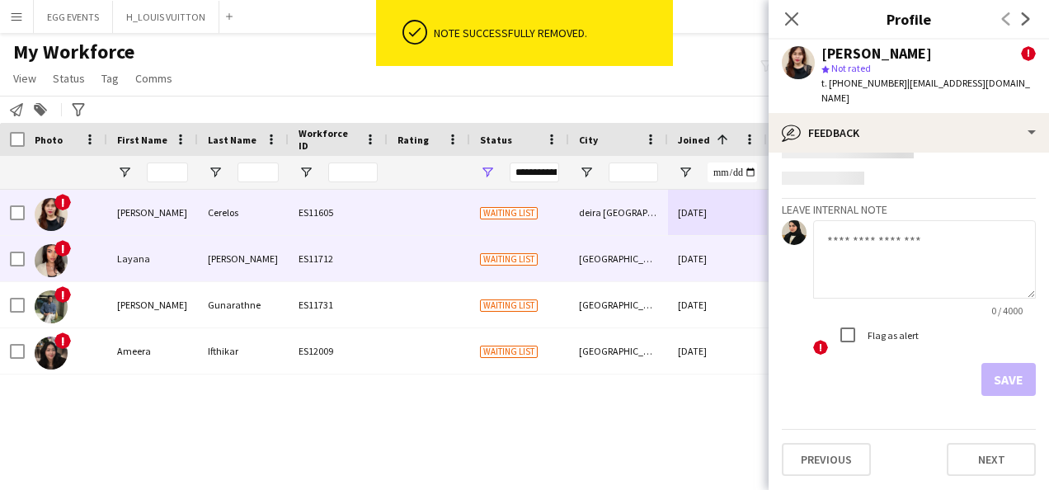
scroll to position [0, 0]
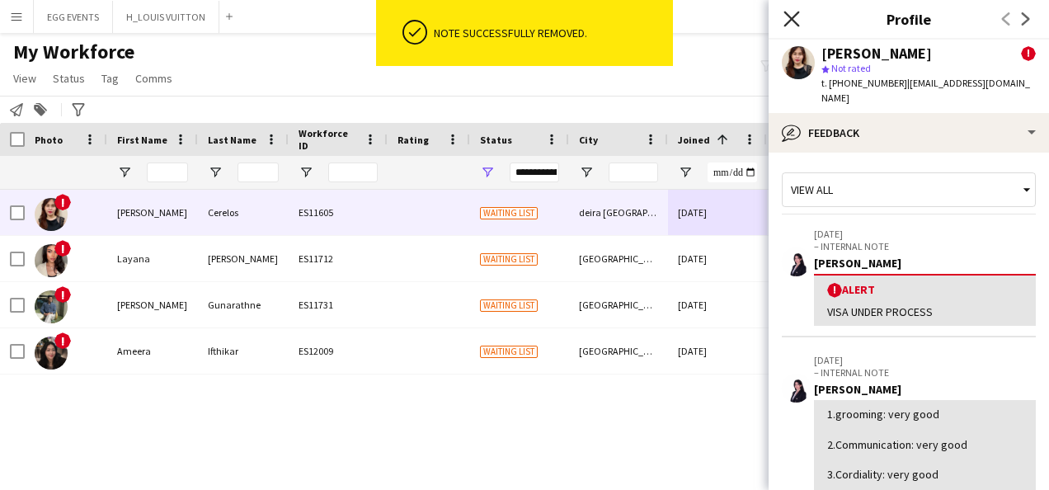
click at [790, 18] on icon at bounding box center [792, 19] width 16 height 16
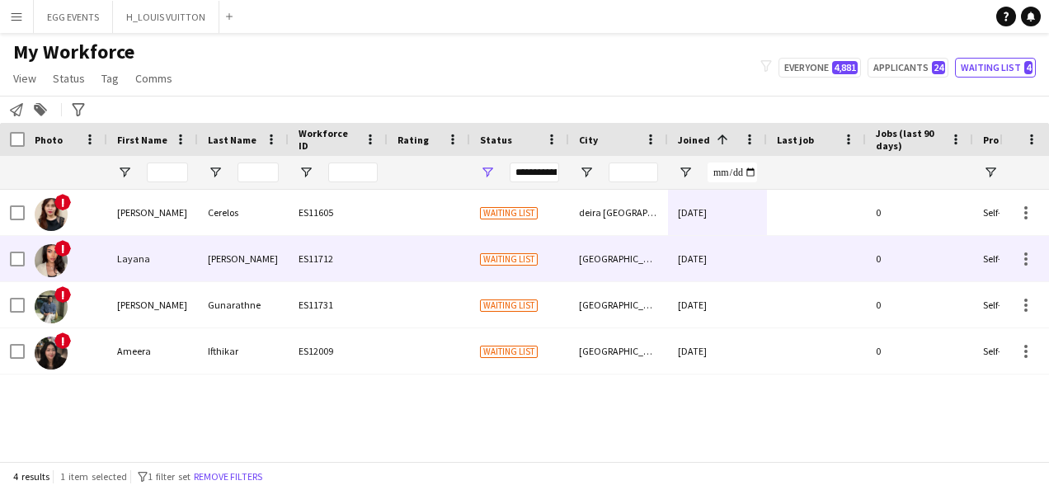
click at [660, 272] on div "[GEOGRAPHIC_DATA]" at bounding box center [618, 258] width 99 height 45
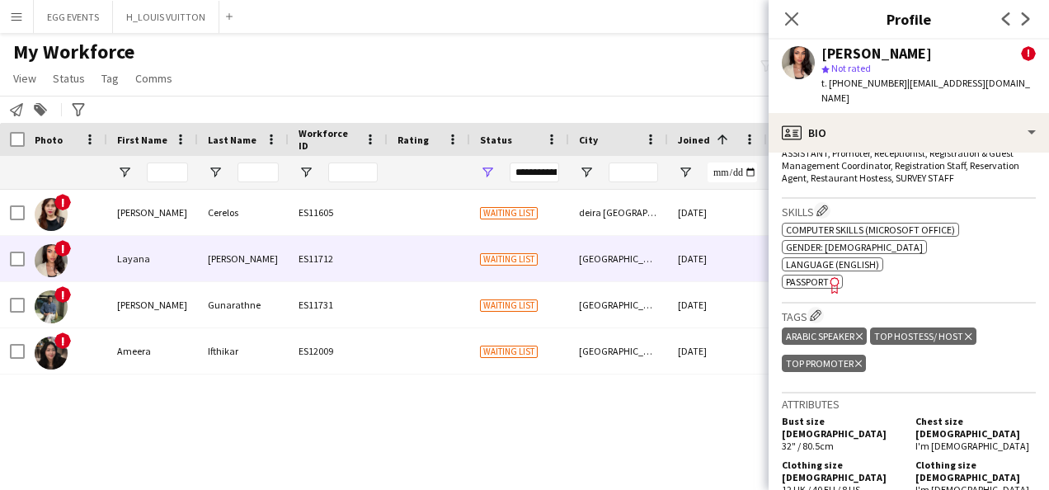
scroll to position [756, 0]
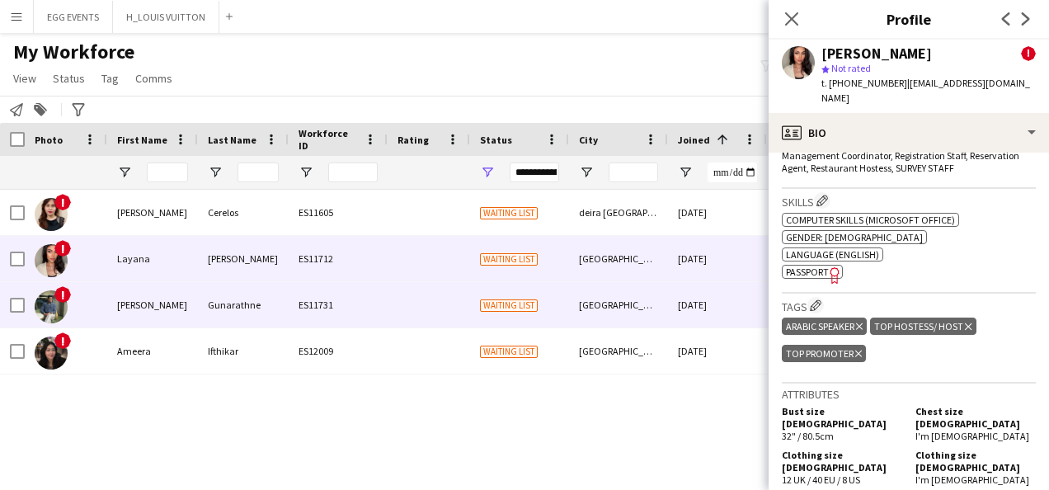
click at [675, 297] on div "[DATE]" at bounding box center [717, 304] width 99 height 45
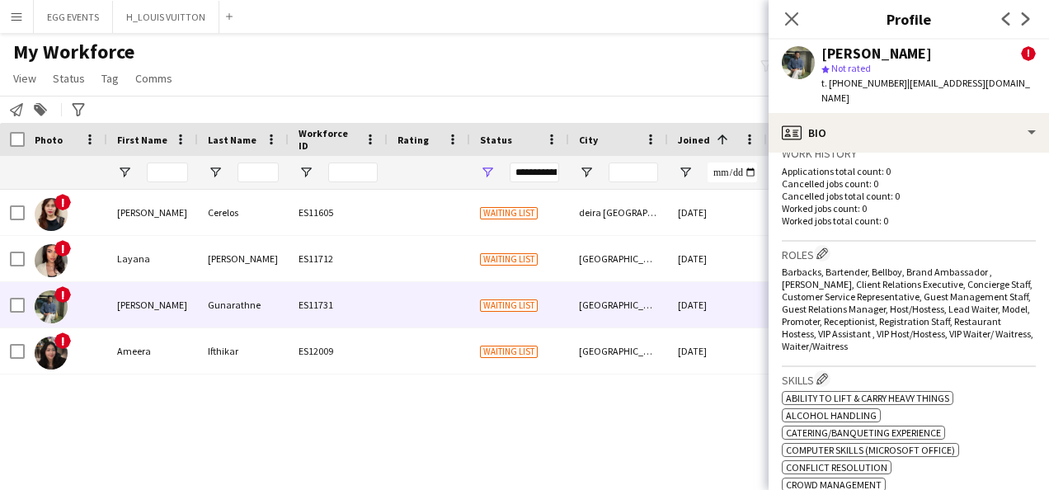
scroll to position [806, 0]
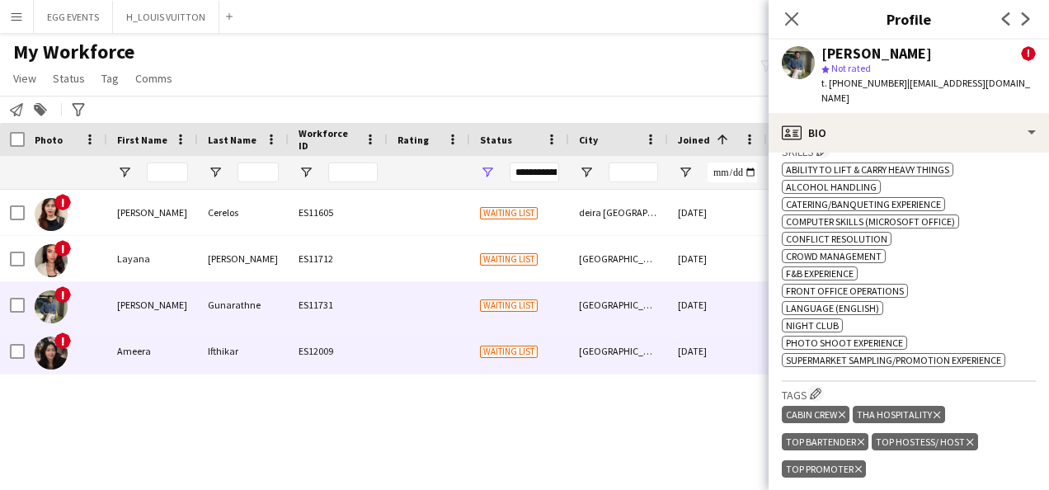
click at [686, 345] on div "[DATE]" at bounding box center [717, 350] width 99 height 45
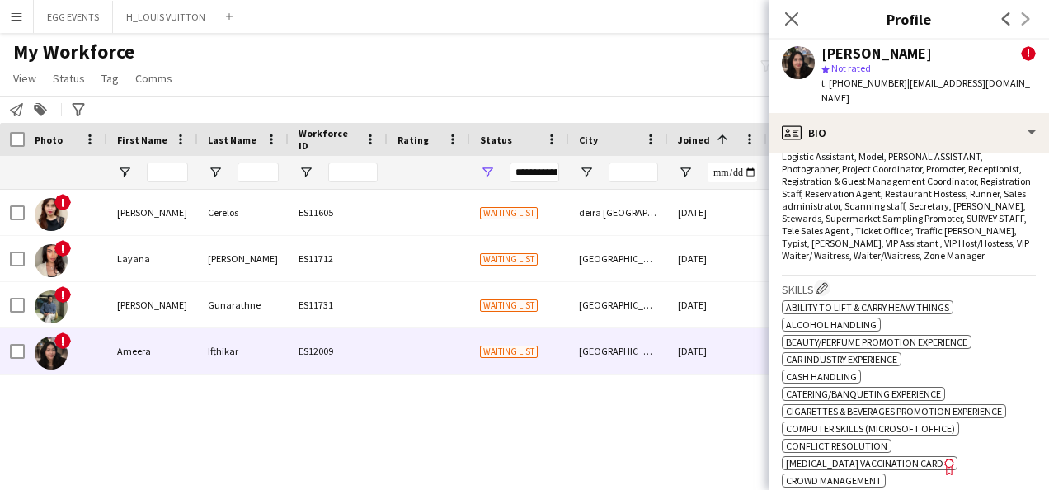
scroll to position [1078, 0]
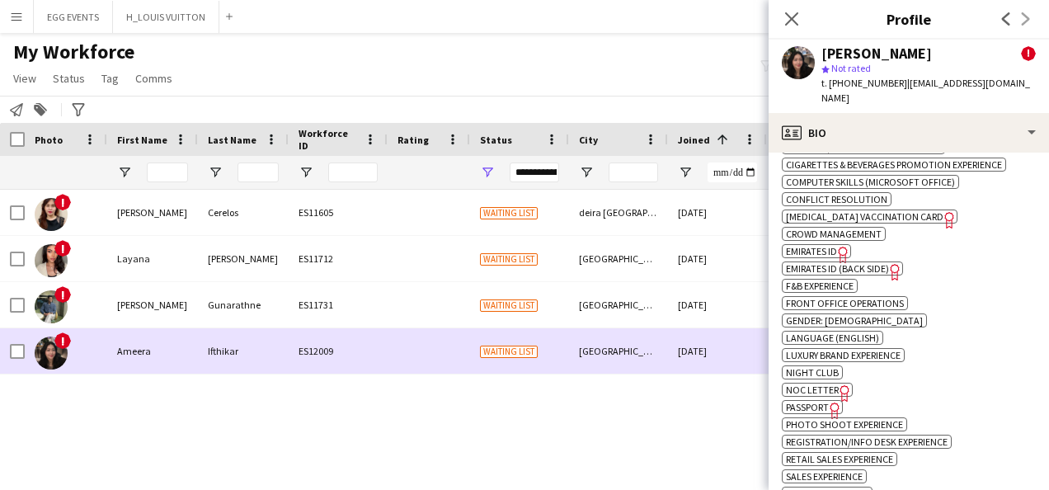
click at [736, 365] on div "[DATE]" at bounding box center [717, 350] width 99 height 45
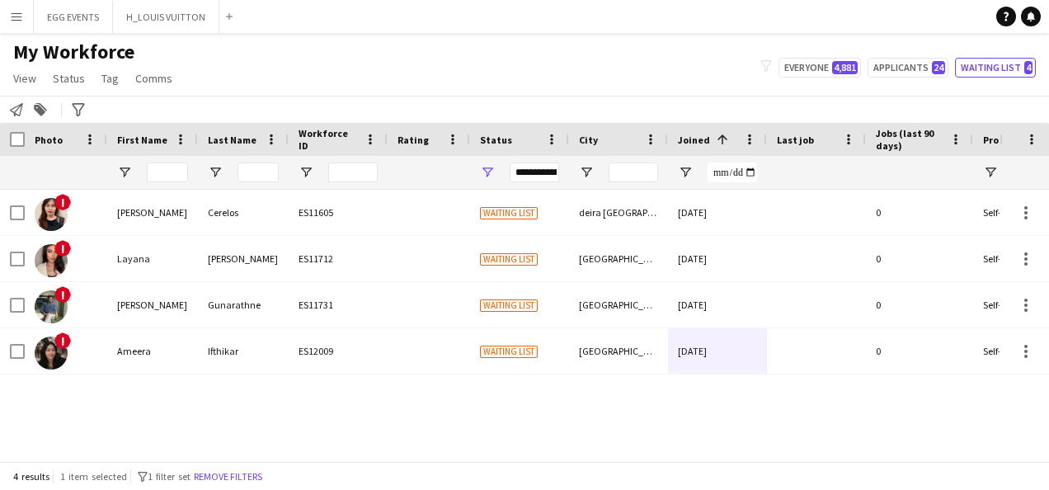
click at [547, 168] on div "**********" at bounding box center [534, 173] width 49 height 20
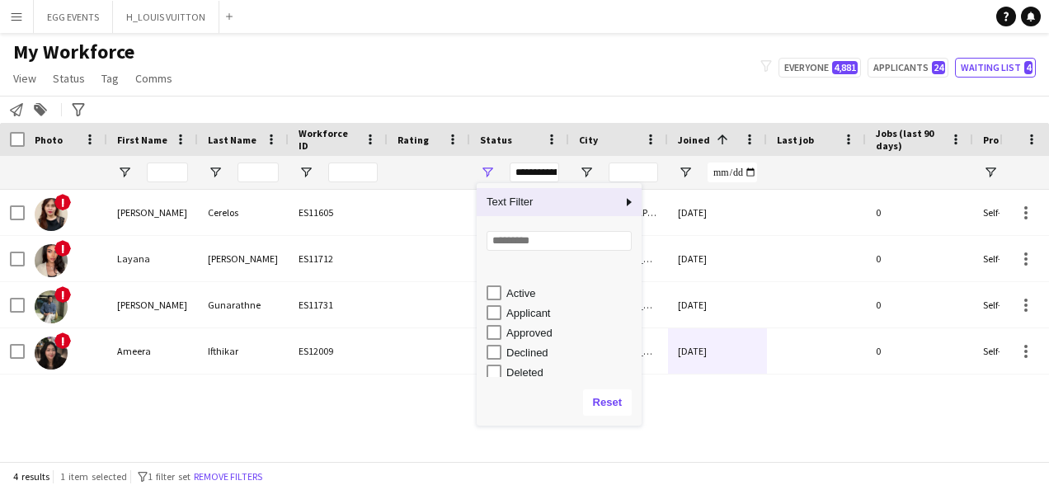
scroll to position [104, 0]
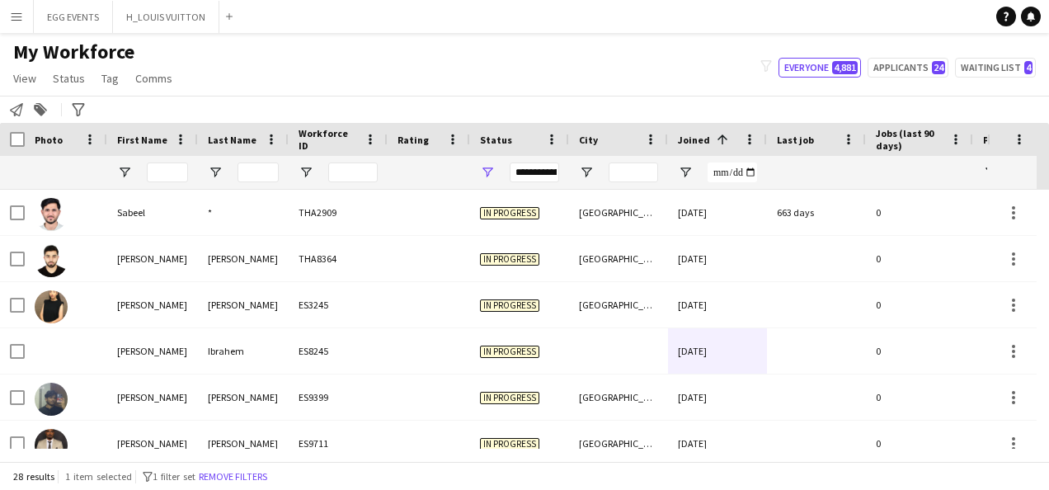
click at [616, 60] on div "My Workforce View Views Default view New view Update view Delete view Edit name…" at bounding box center [524, 68] width 1049 height 56
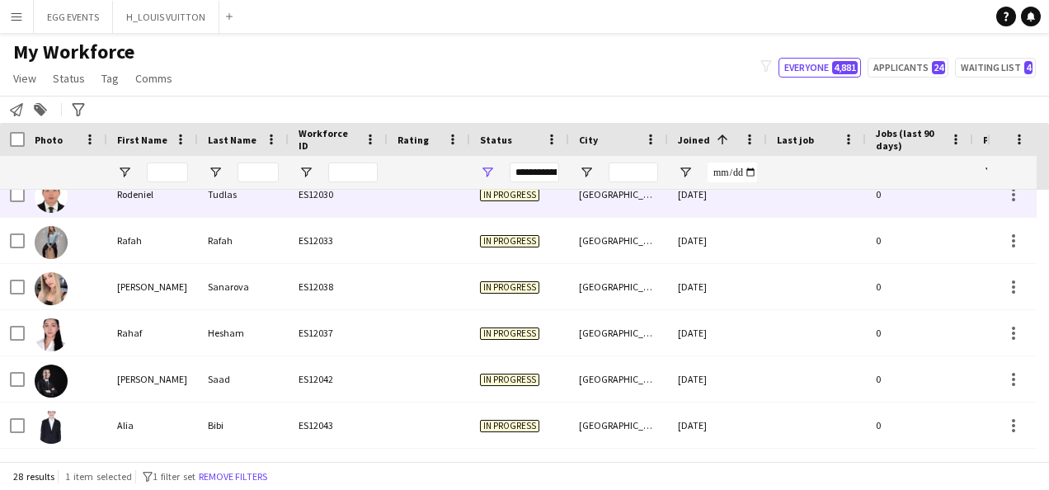
scroll to position [0, 0]
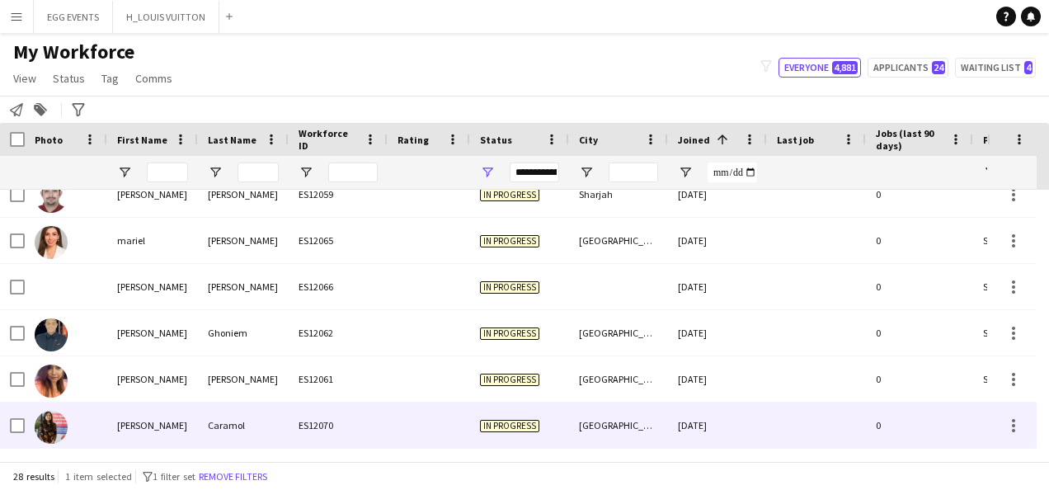
click at [571, 409] on div "[GEOGRAPHIC_DATA]" at bounding box center [618, 425] width 99 height 45
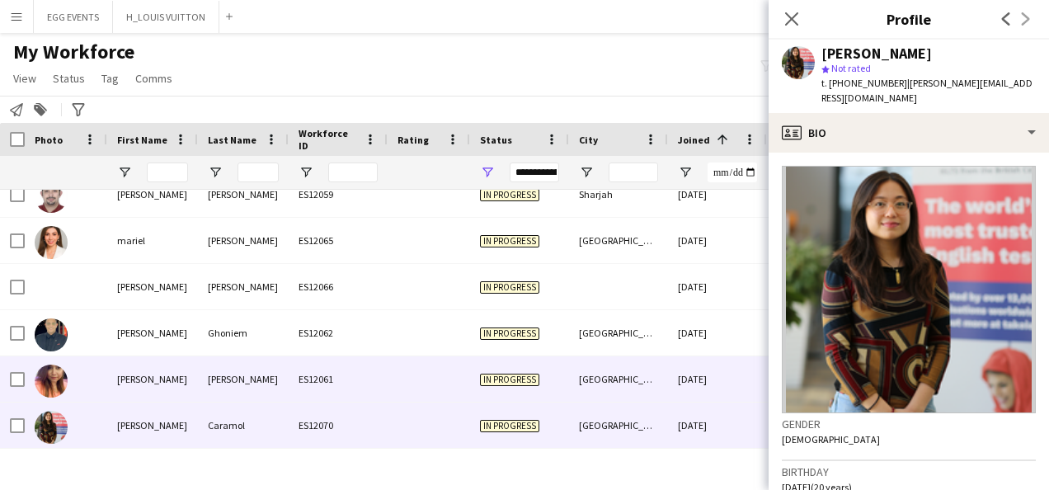
click at [614, 356] on div "[GEOGRAPHIC_DATA]" at bounding box center [618, 378] width 99 height 45
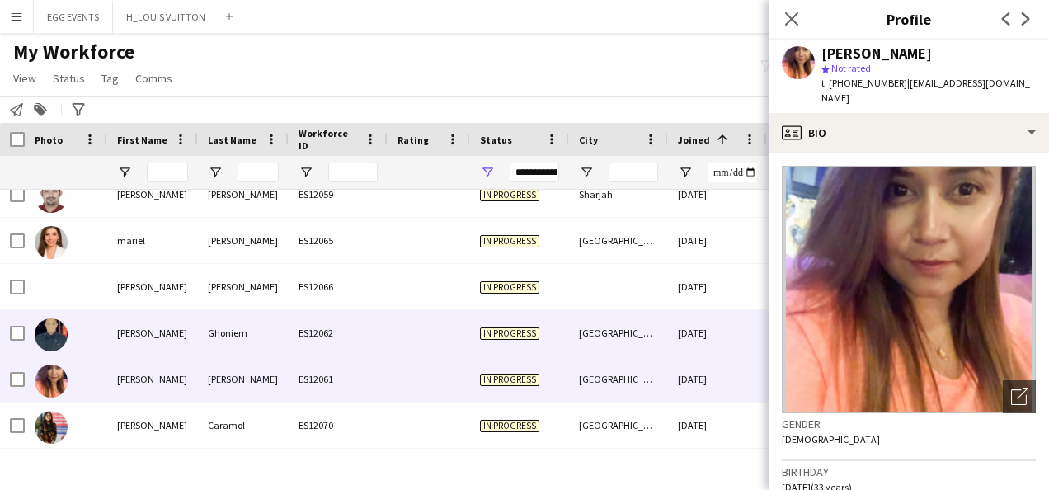
click at [637, 337] on div "[GEOGRAPHIC_DATA]" at bounding box center [618, 332] width 99 height 45
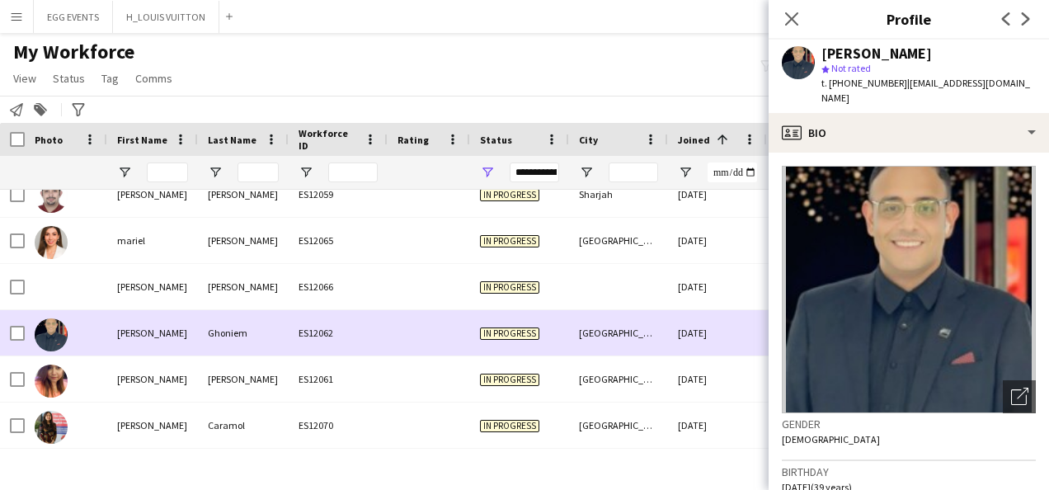
click at [664, 311] on div "[GEOGRAPHIC_DATA]" at bounding box center [618, 332] width 99 height 45
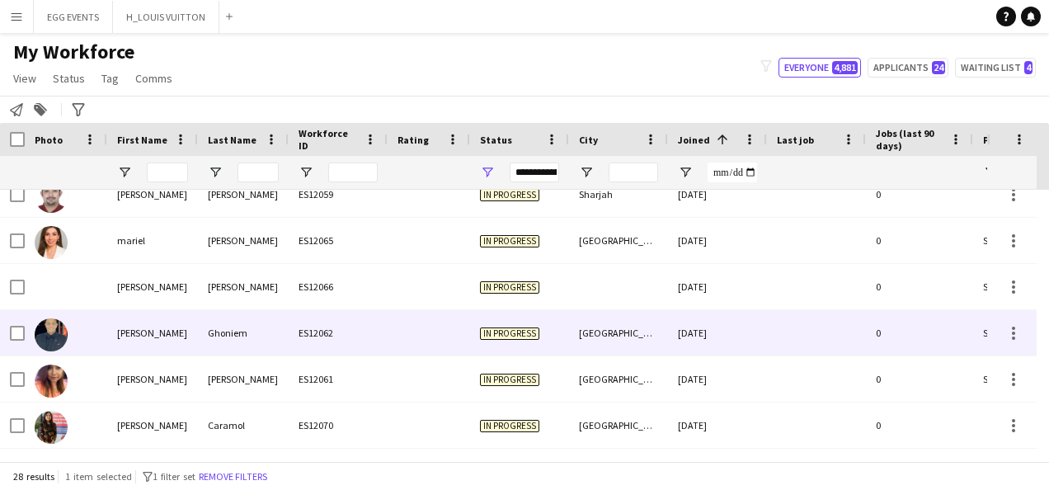
click at [664, 311] on div "[GEOGRAPHIC_DATA]" at bounding box center [618, 332] width 99 height 45
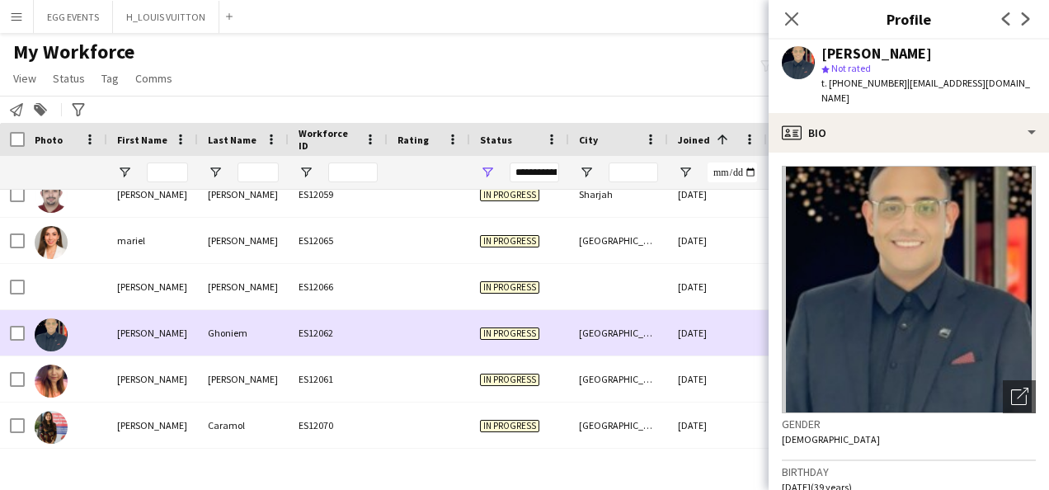
click at [664, 311] on div "[GEOGRAPHIC_DATA]" at bounding box center [618, 332] width 99 height 45
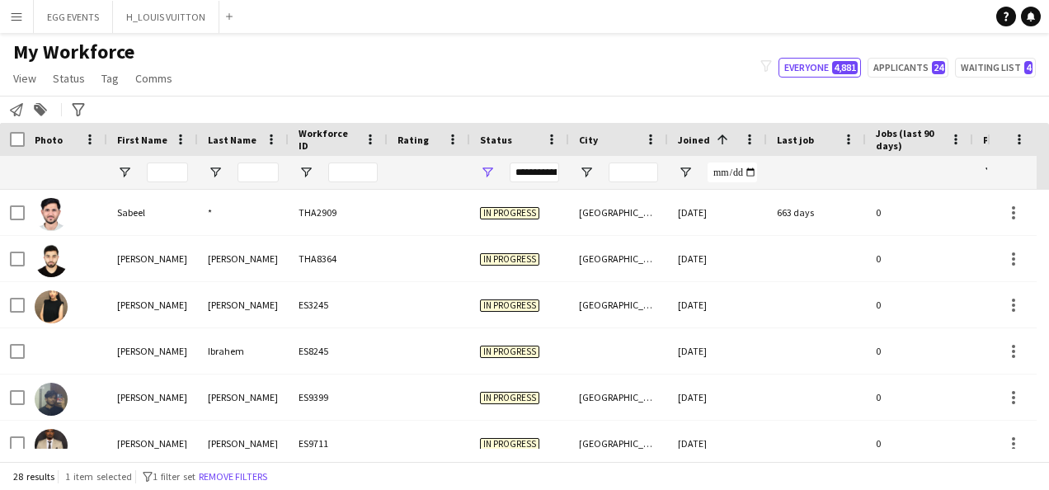
click at [544, 185] on div "**********" at bounding box center [534, 172] width 49 height 33
click at [541, 181] on div "**********" at bounding box center [534, 173] width 49 height 20
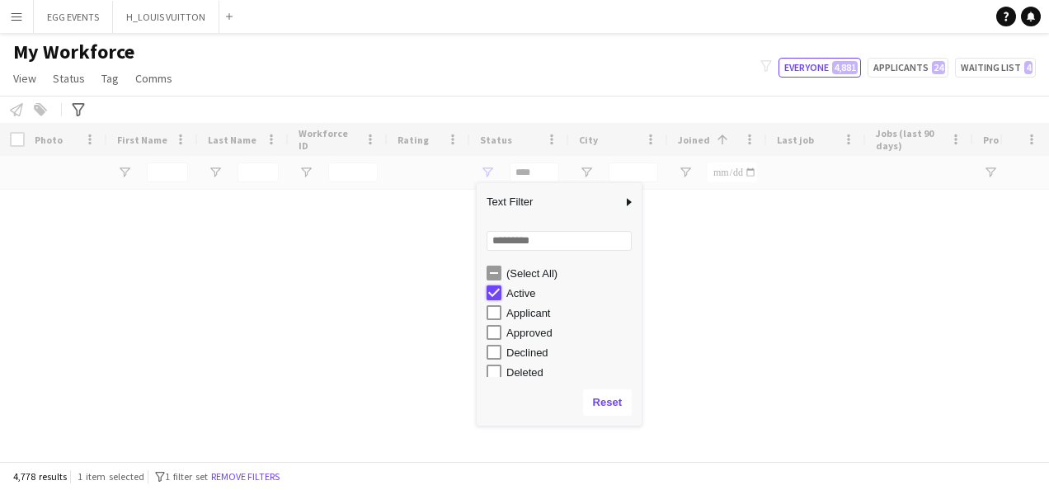
type input "**********"
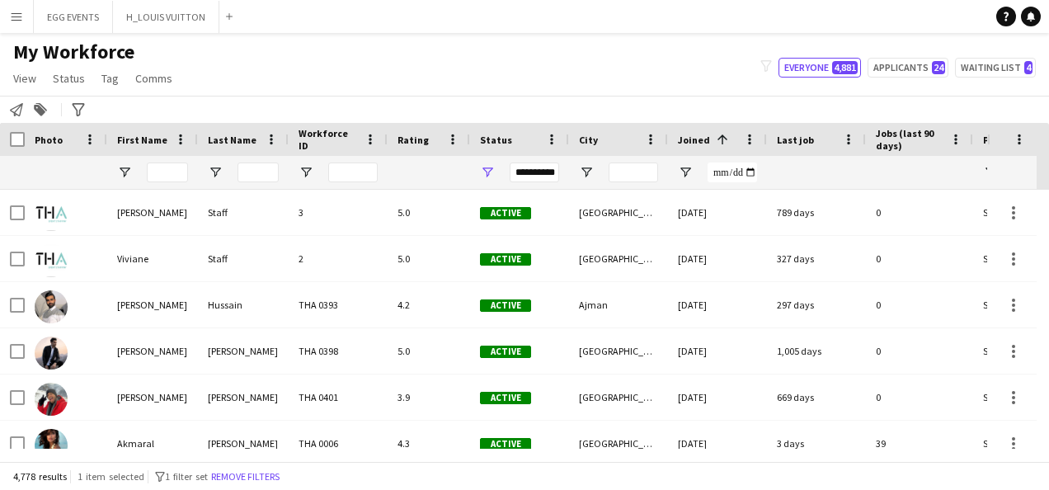
click at [611, 51] on div "My Workforce View Views Default view New view Update view Delete view Edit name…" at bounding box center [524, 68] width 1049 height 56
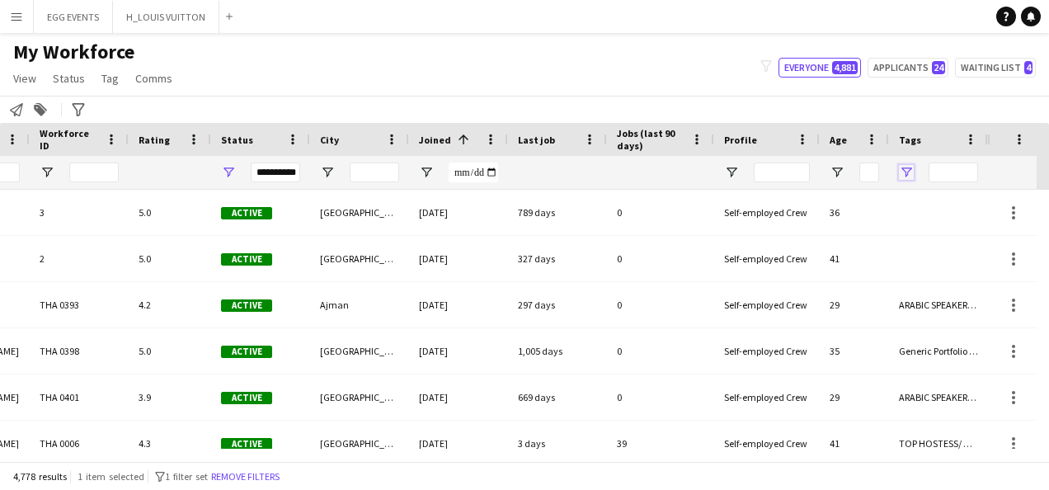
click at [847, 167] on span "Open Filter Menu" at bounding box center [906, 172] width 15 height 15
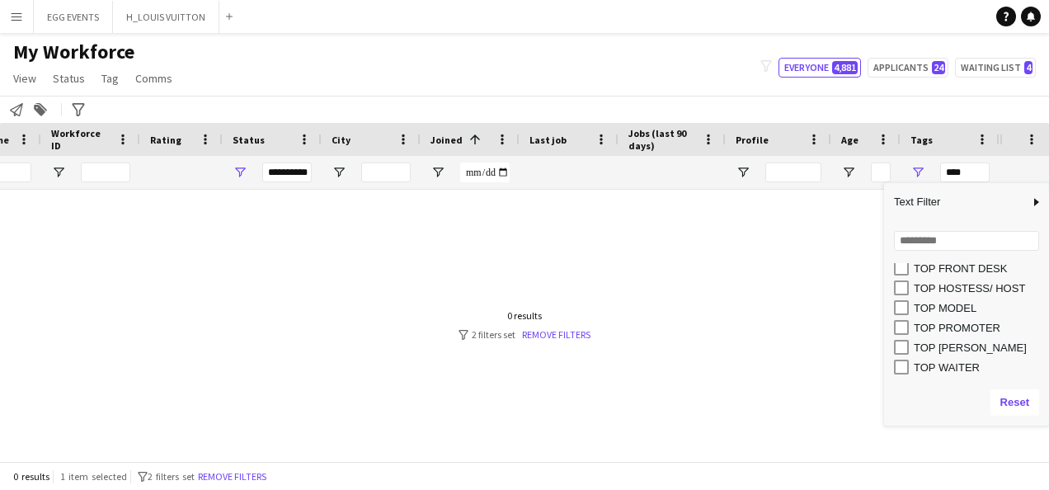
click at [847, 358] on div "TOP WAITER" at bounding box center [971, 367] width 155 height 20
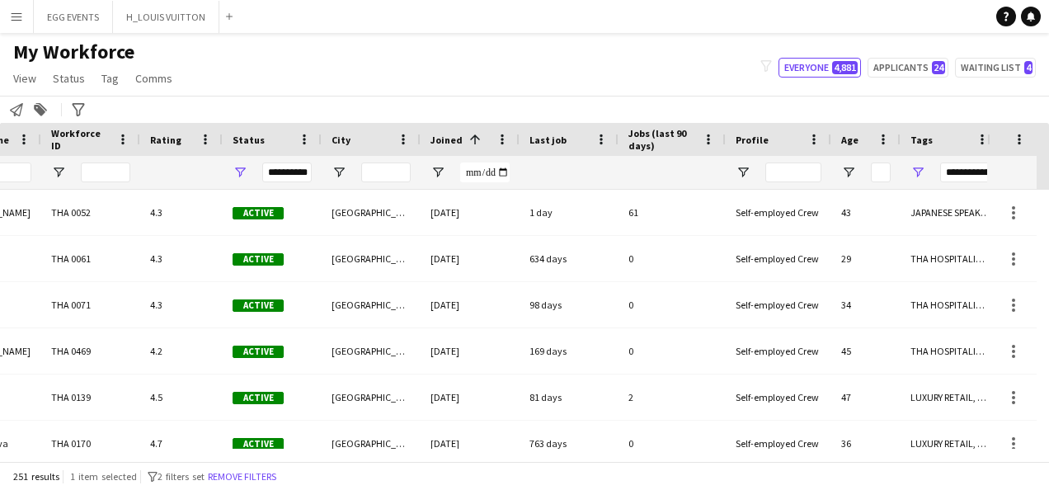
click at [663, 74] on div "My Workforce View Views Default view New view Update view Delete view Edit name…" at bounding box center [524, 68] width 1049 height 56
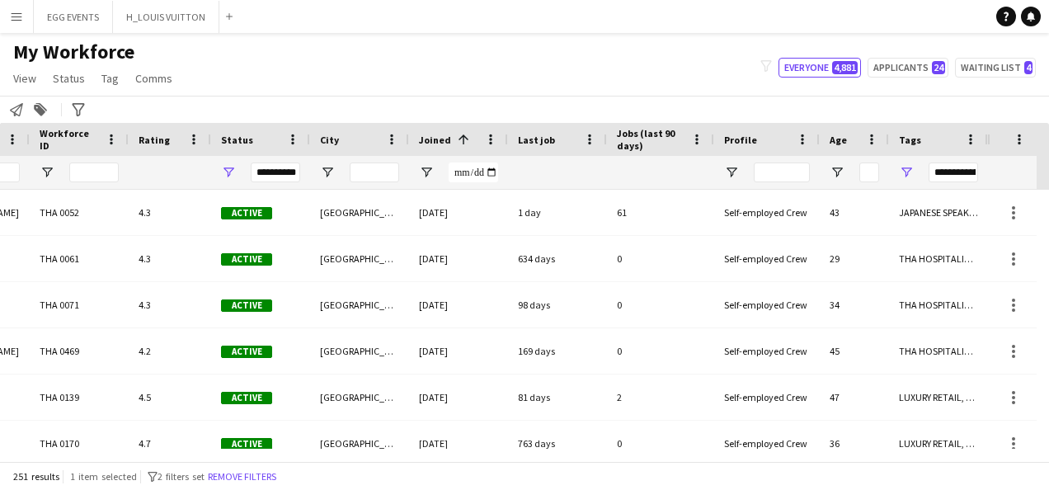
click at [847, 173] on div "**********" at bounding box center [953, 173] width 49 height 20
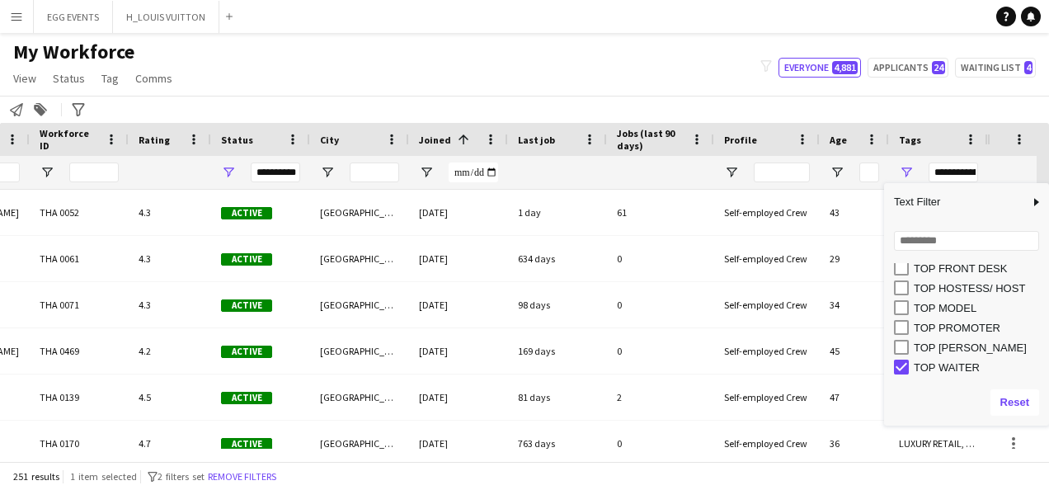
click at [847, 358] on div "TOP WAITER" at bounding box center [971, 367] width 155 height 20
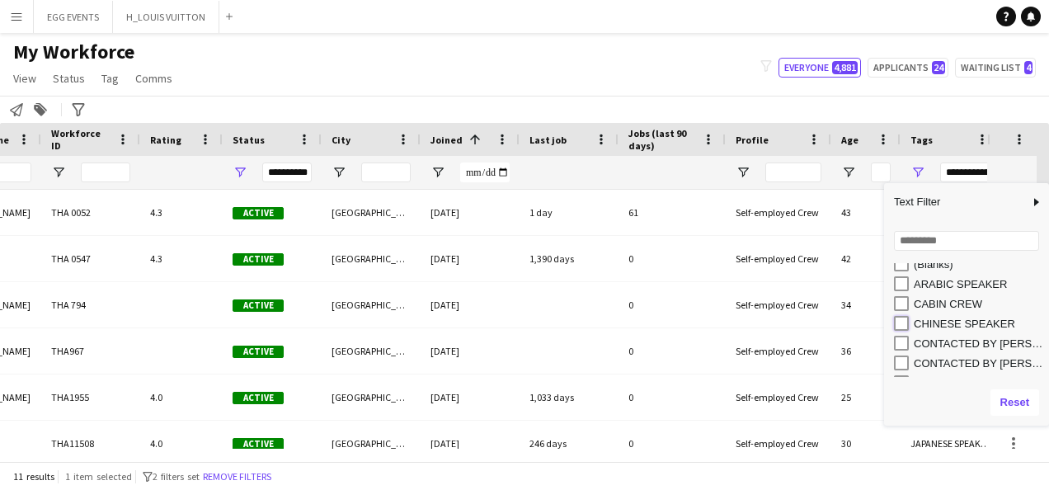
type input "**********"
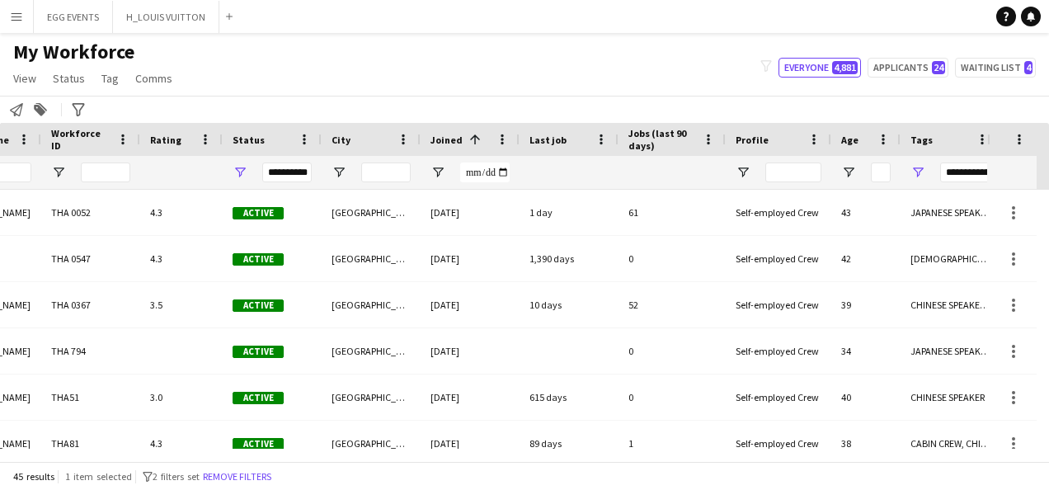
click at [670, 69] on div "My Workforce View Views Default view New view Update view Delete view Edit name…" at bounding box center [524, 68] width 1049 height 56
